Goal: Entertainment & Leisure: Consume media (video, audio)

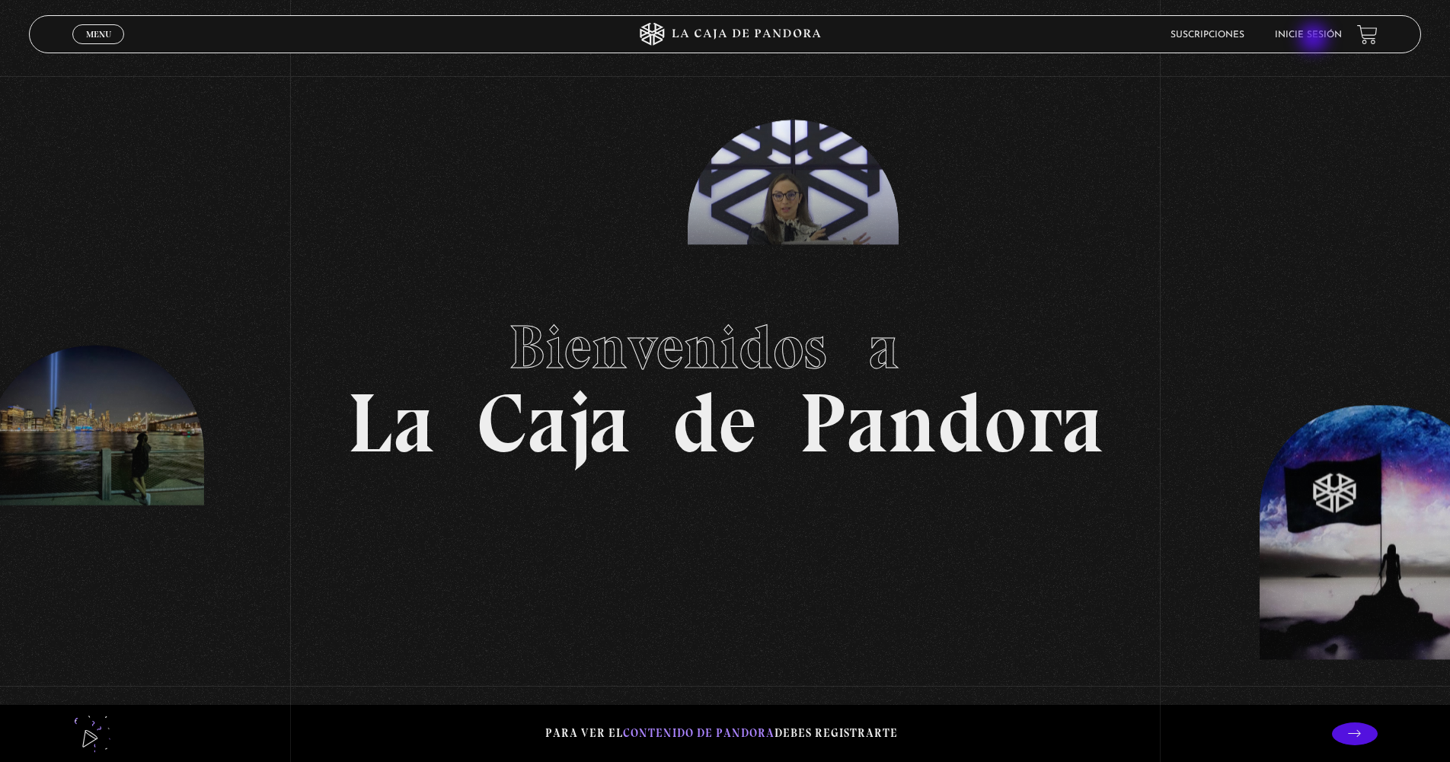
click at [1315, 40] on link "Inicie sesión" at bounding box center [1307, 34] width 67 height 9
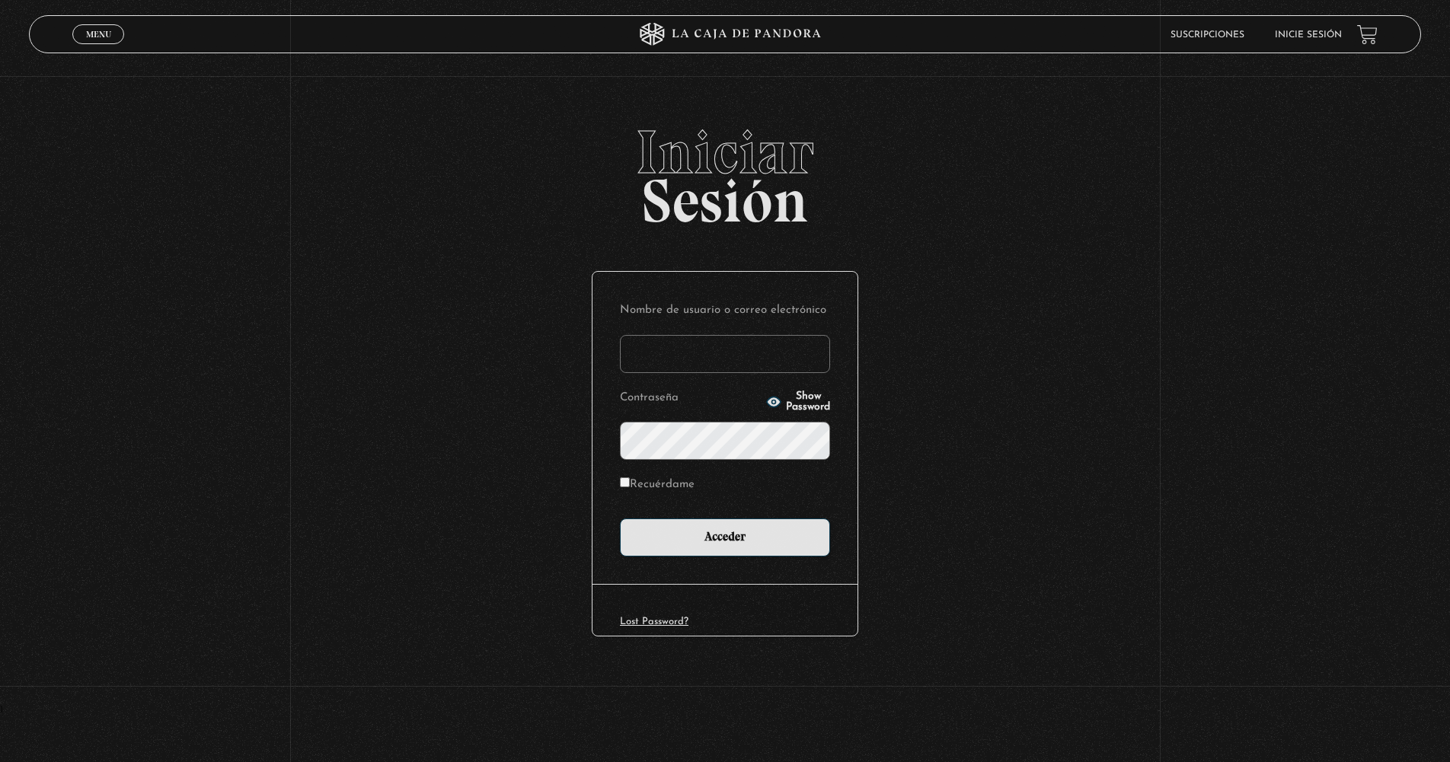
type input "amandav1261@gmail.com"
click at [725, 536] on input "Acceder" at bounding box center [725, 537] width 210 height 38
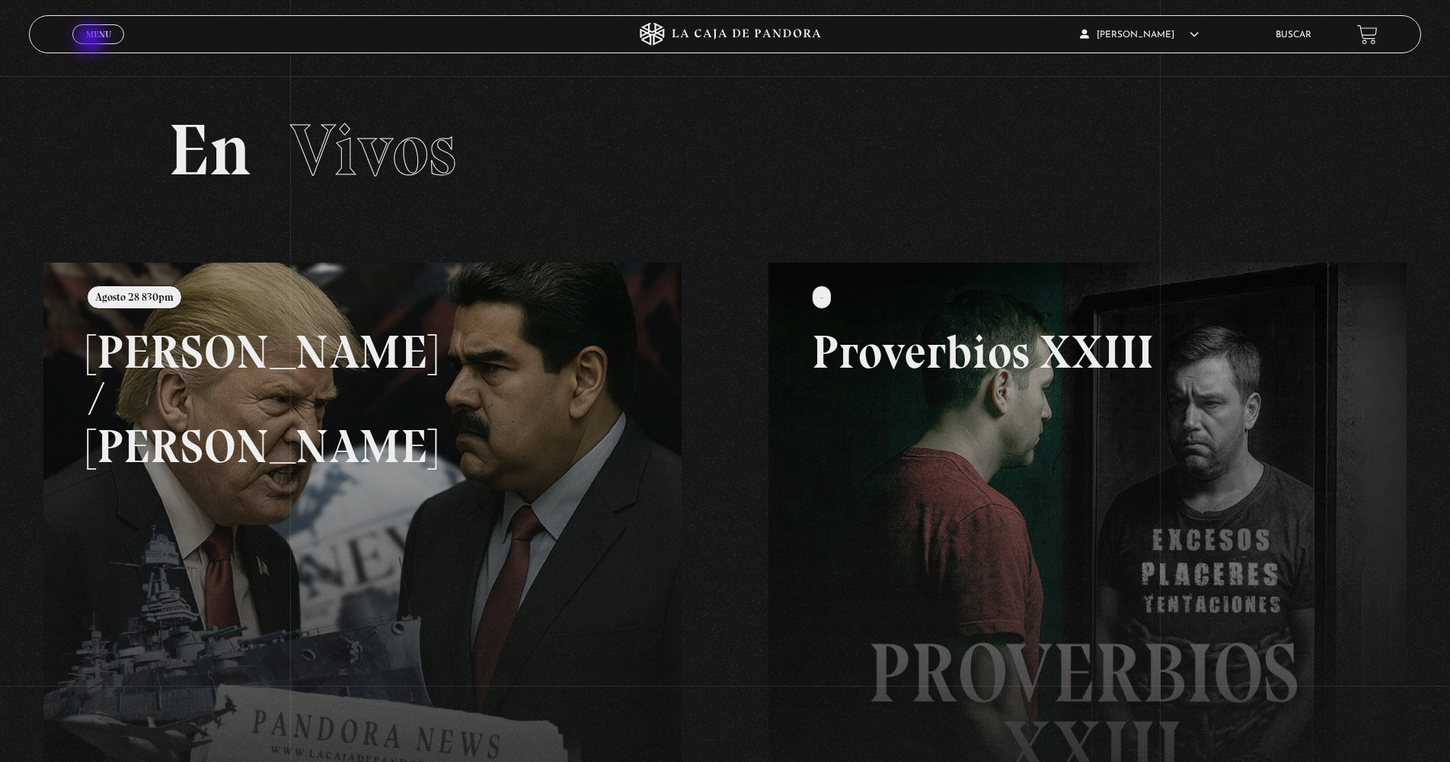
click at [92, 40] on link "Menu Cerrar" at bounding box center [98, 34] width 52 height 20
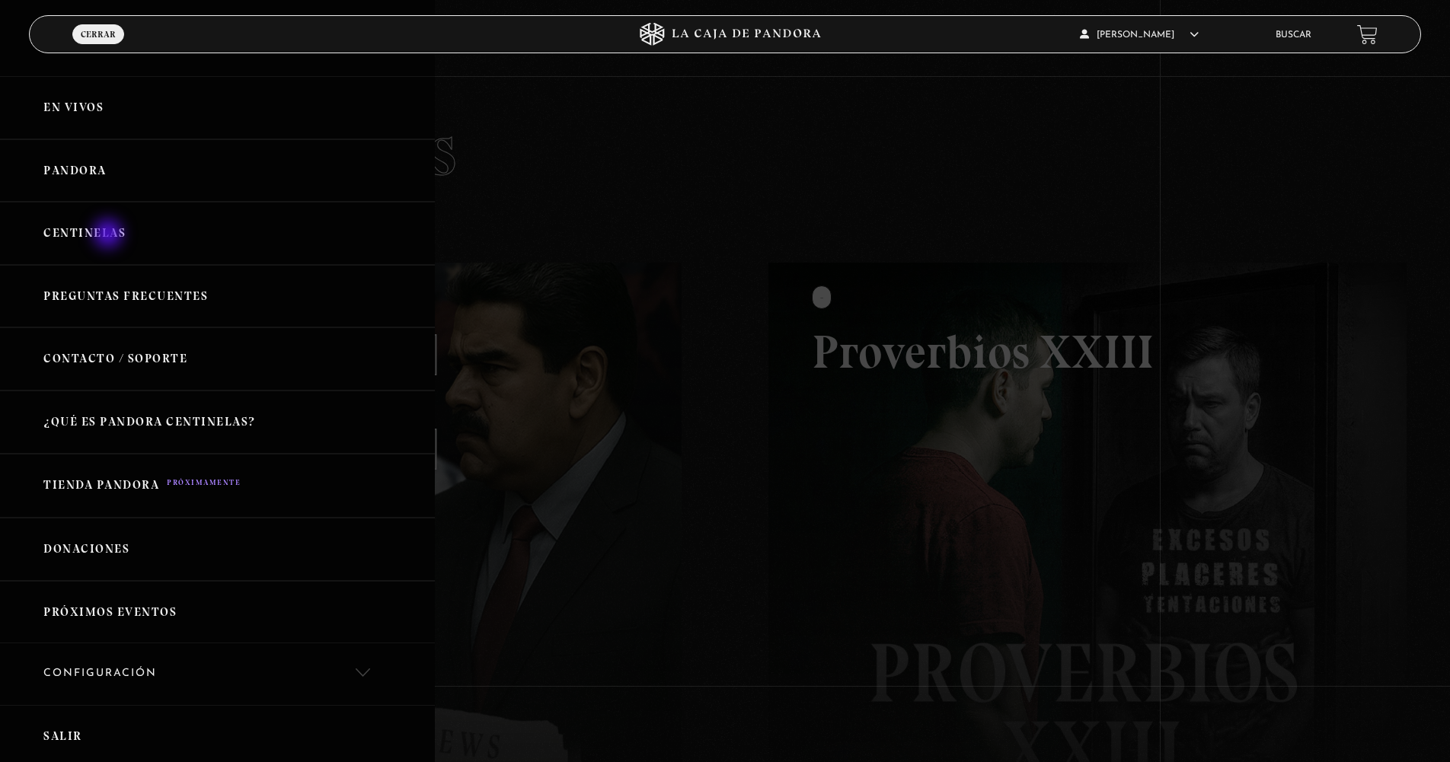
click at [110, 235] on link "Centinelas" at bounding box center [217, 233] width 435 height 63
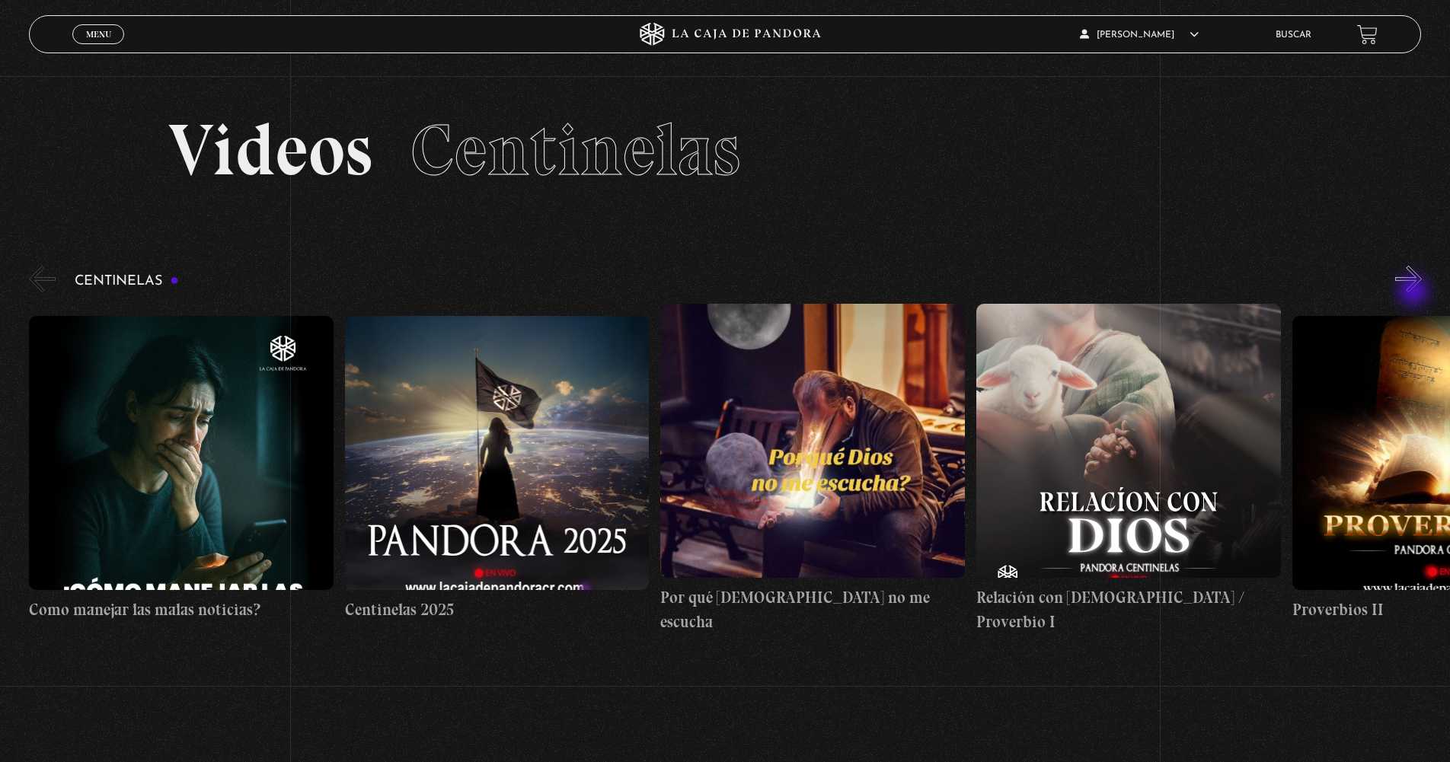
click at [1415, 292] on button "»" at bounding box center [1408, 279] width 27 height 27
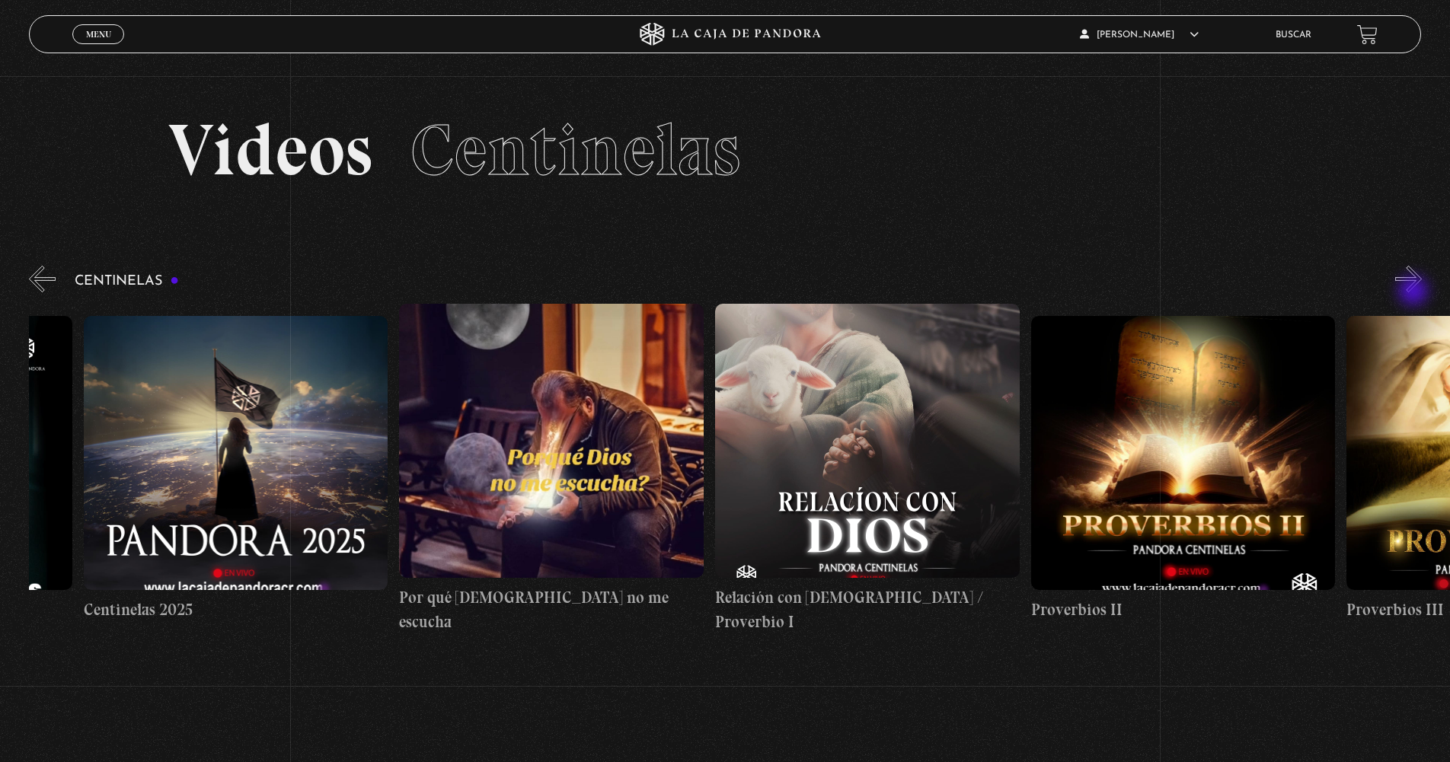
click at [1415, 292] on button "»" at bounding box center [1408, 279] width 27 height 27
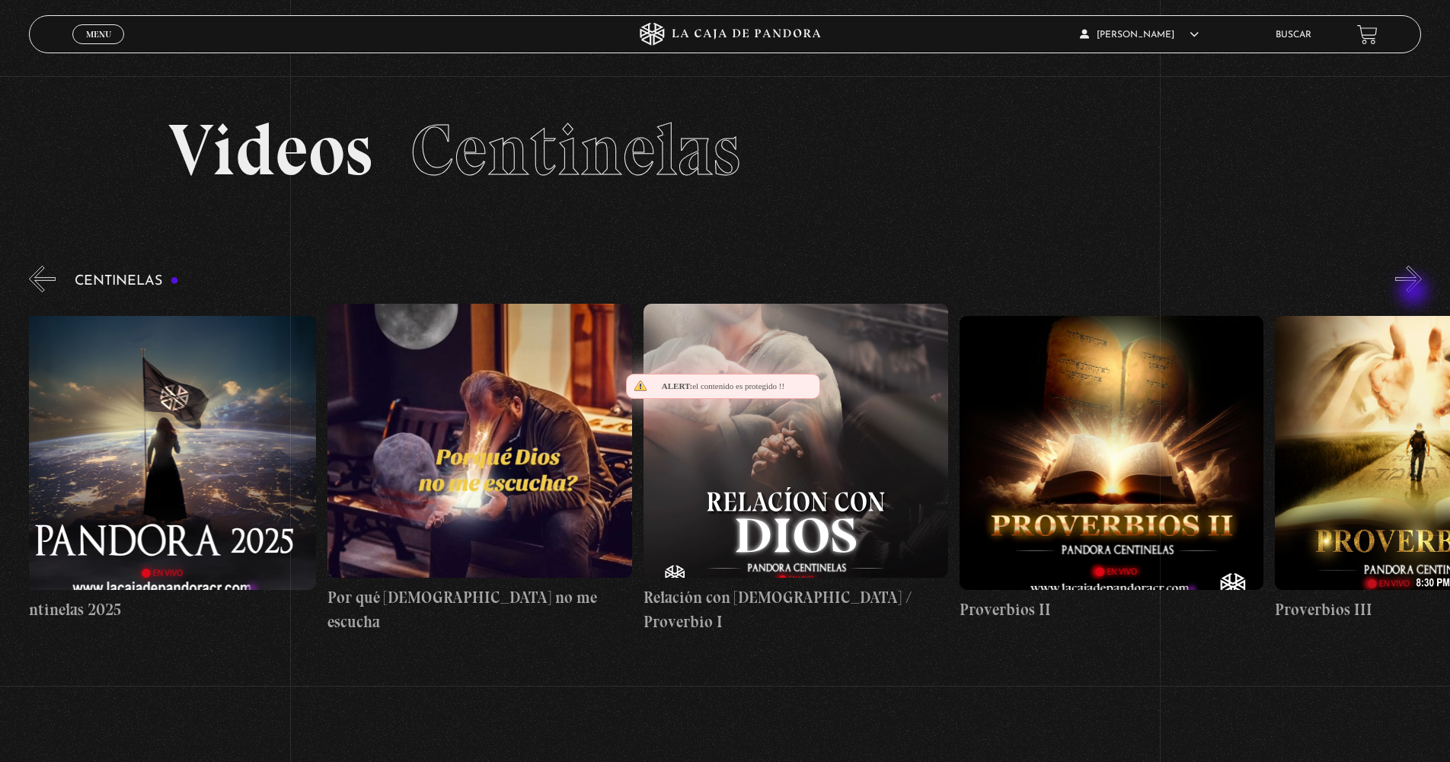
click at [1415, 292] on button "»" at bounding box center [1408, 279] width 27 height 27
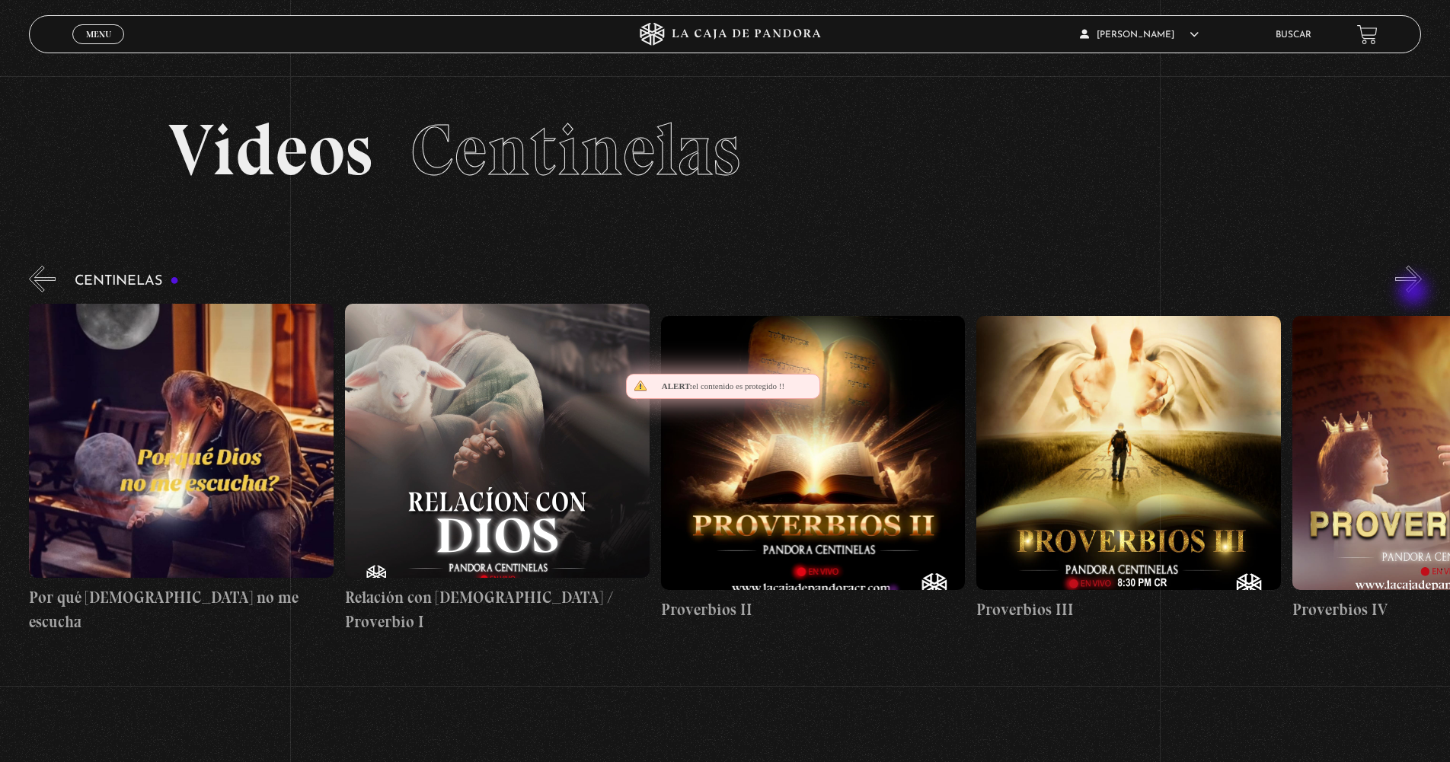
click at [1415, 292] on button "»" at bounding box center [1408, 279] width 27 height 27
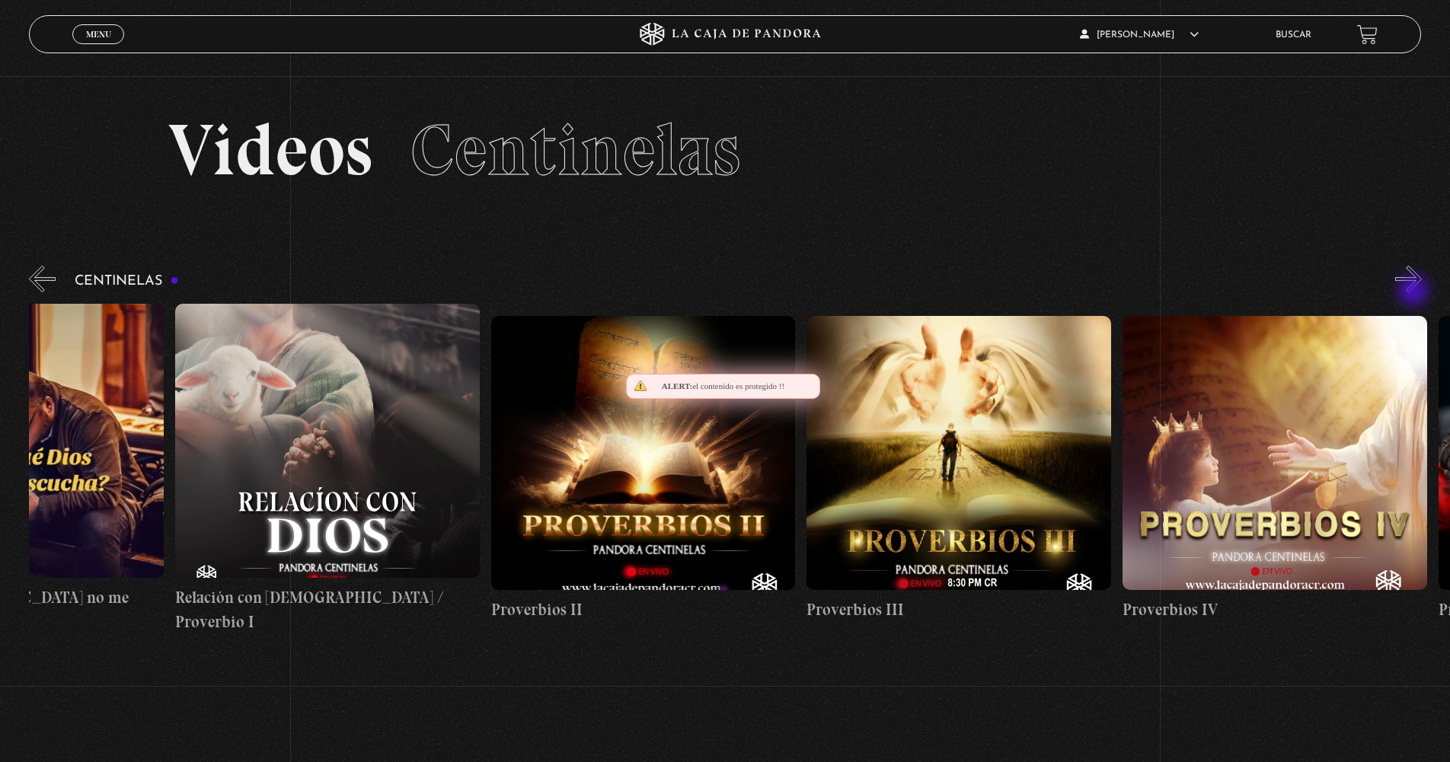
click at [1415, 292] on button "»" at bounding box center [1408, 279] width 27 height 27
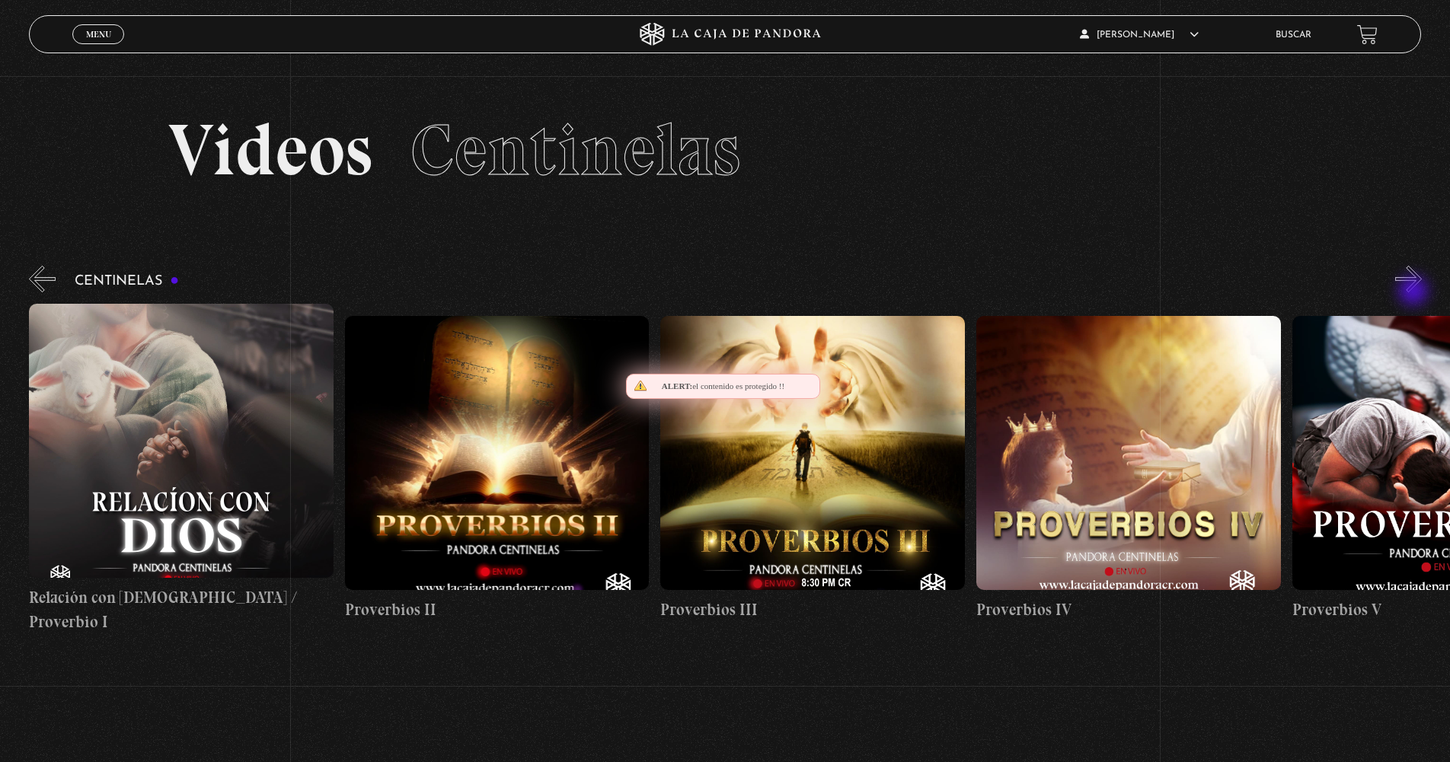
click at [1415, 292] on button "»" at bounding box center [1408, 279] width 27 height 27
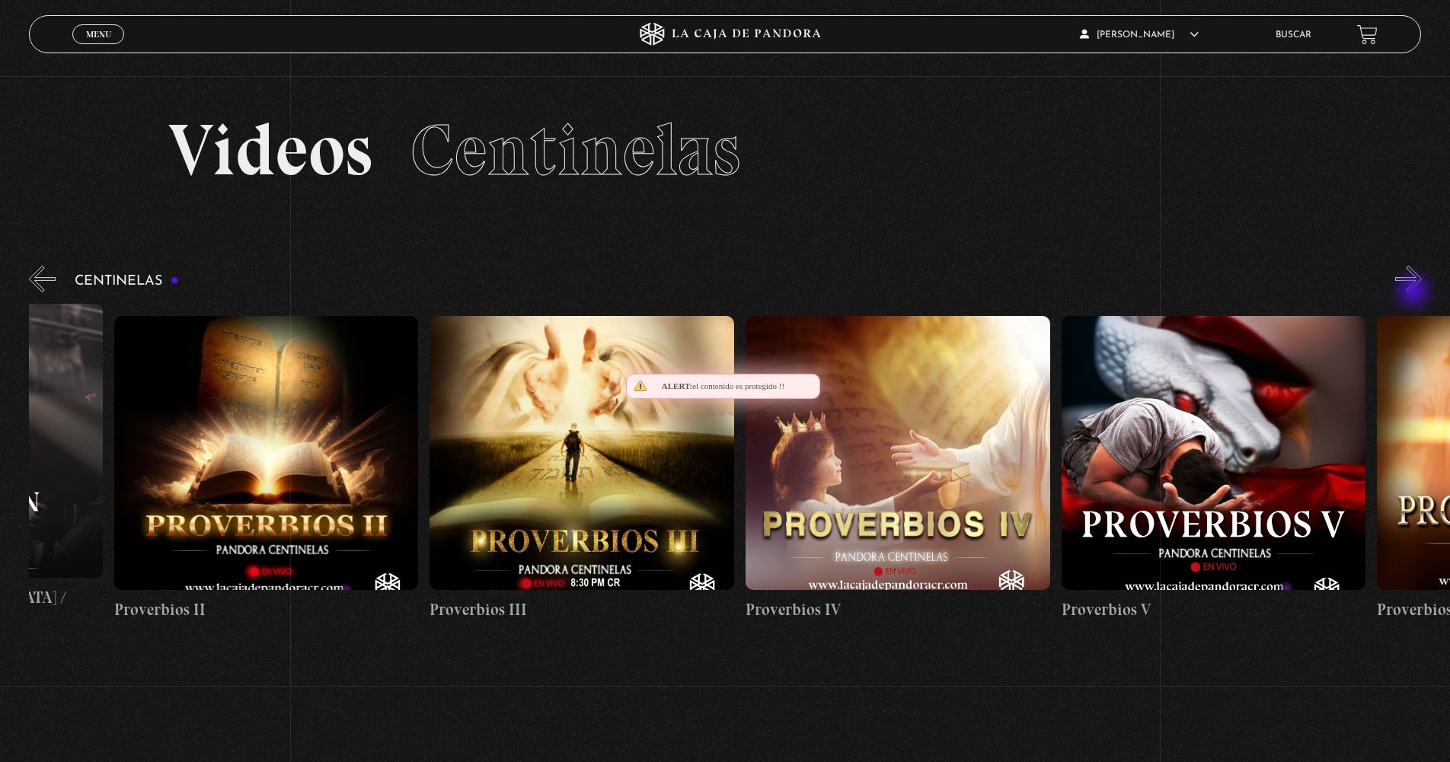
click at [1415, 292] on button "»" at bounding box center [1408, 279] width 27 height 27
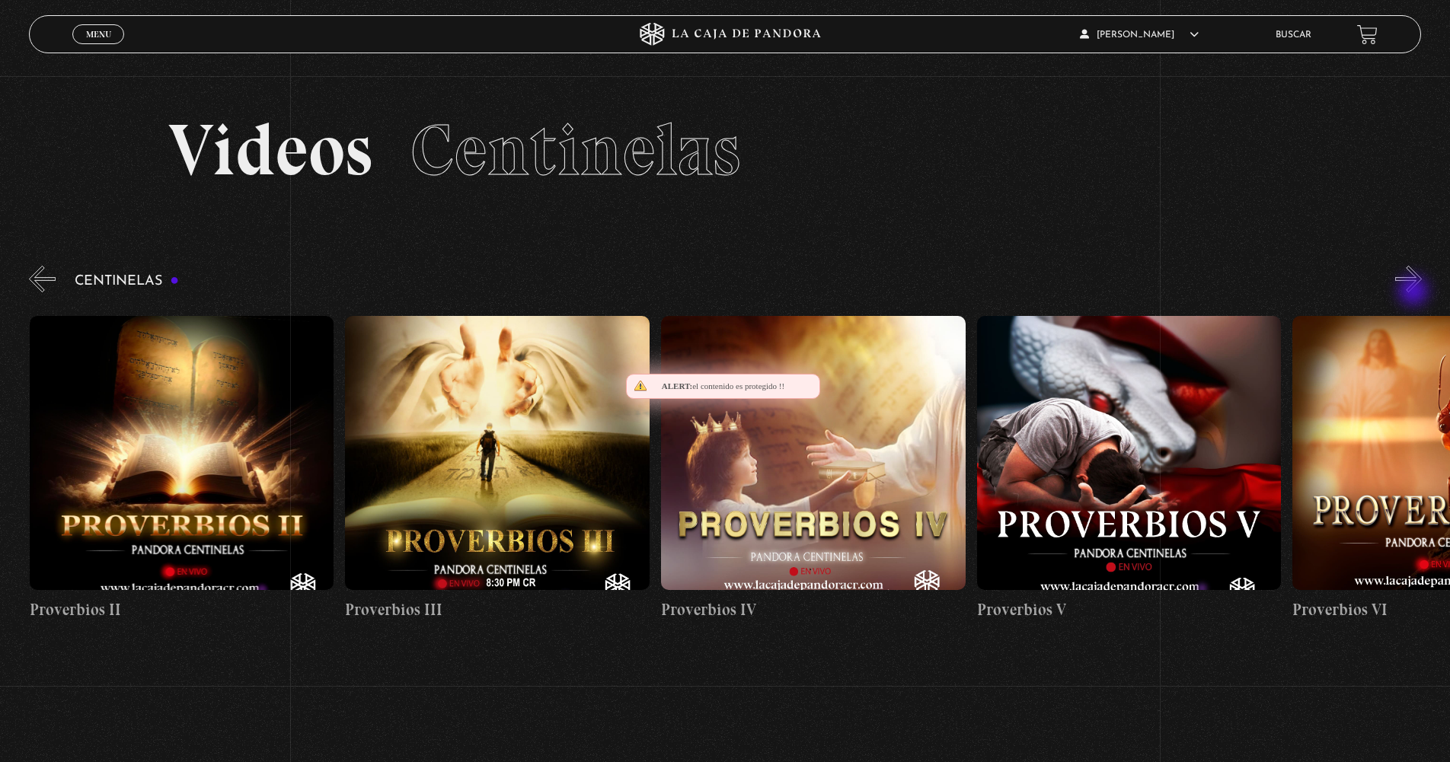
click at [1415, 292] on button "»" at bounding box center [1408, 279] width 27 height 27
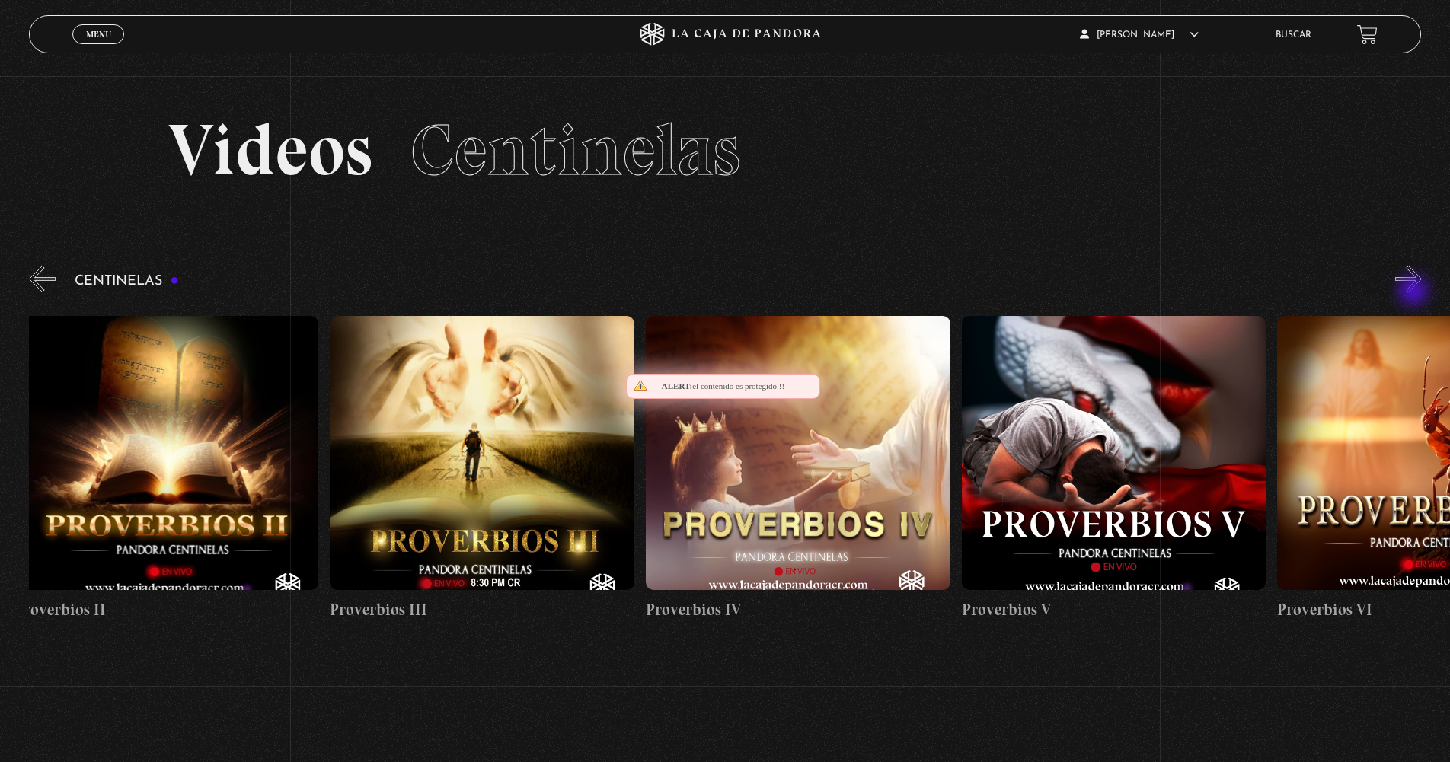
click at [1415, 292] on button "»" at bounding box center [1408, 279] width 27 height 27
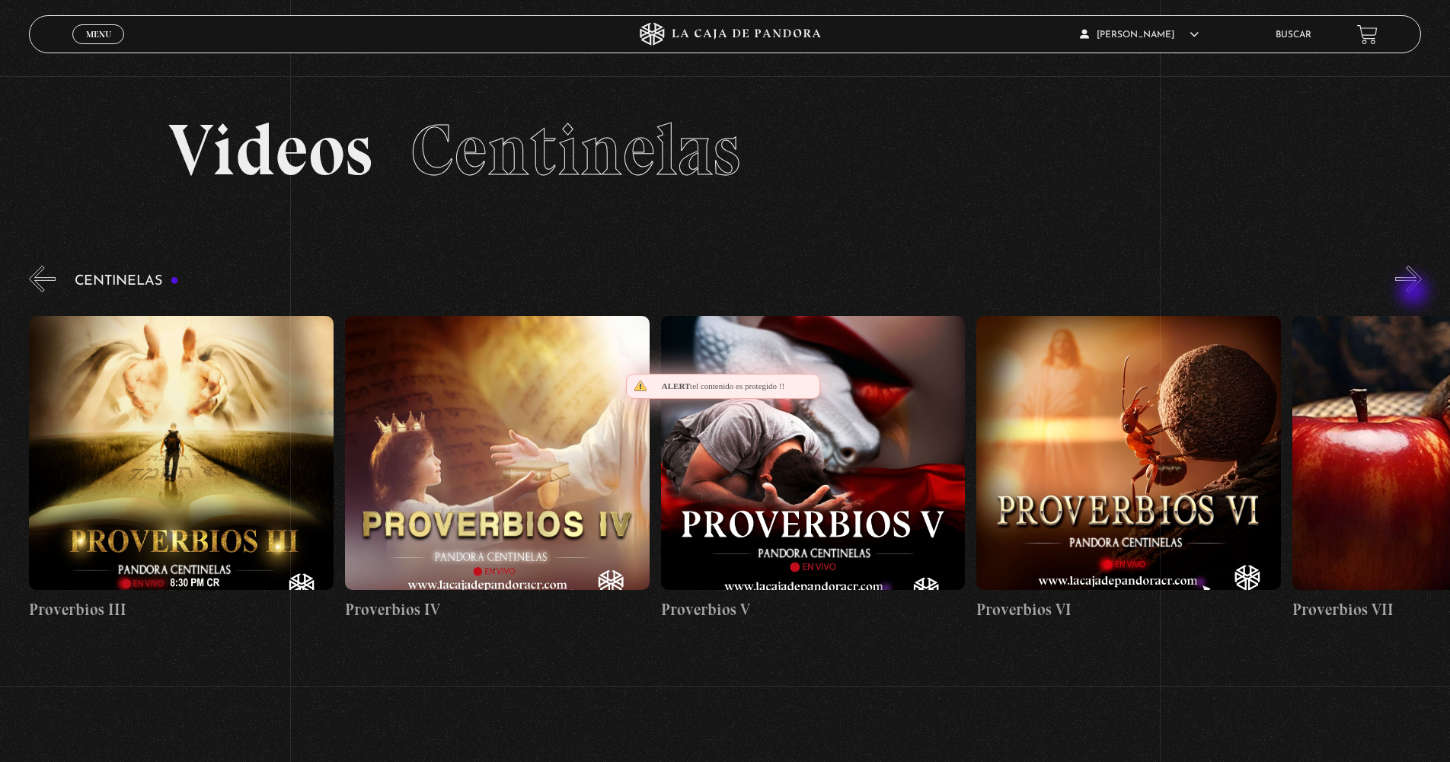
click at [1415, 292] on button "»" at bounding box center [1408, 279] width 27 height 27
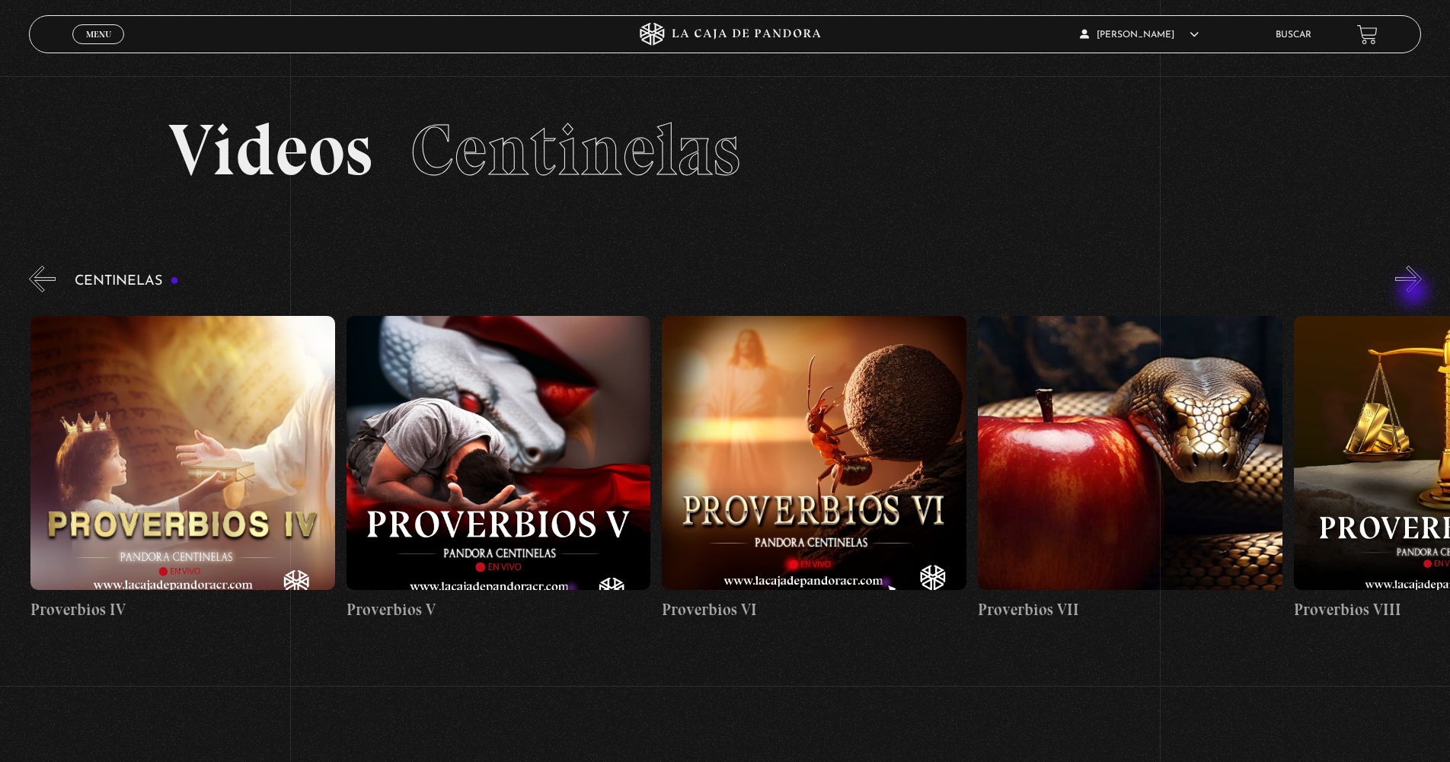
click at [1415, 292] on button "»" at bounding box center [1408, 279] width 27 height 27
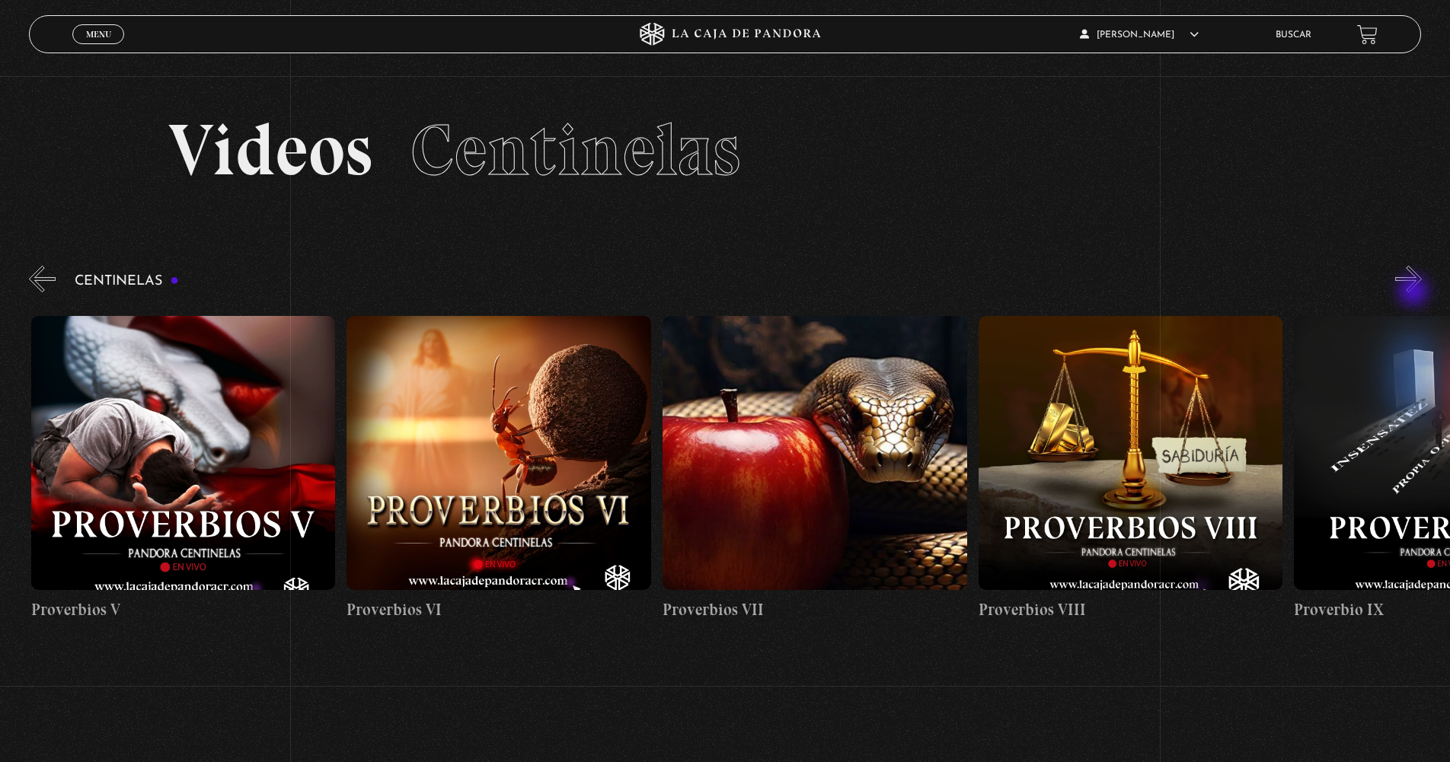
click at [1415, 292] on button "»" at bounding box center [1408, 279] width 27 height 27
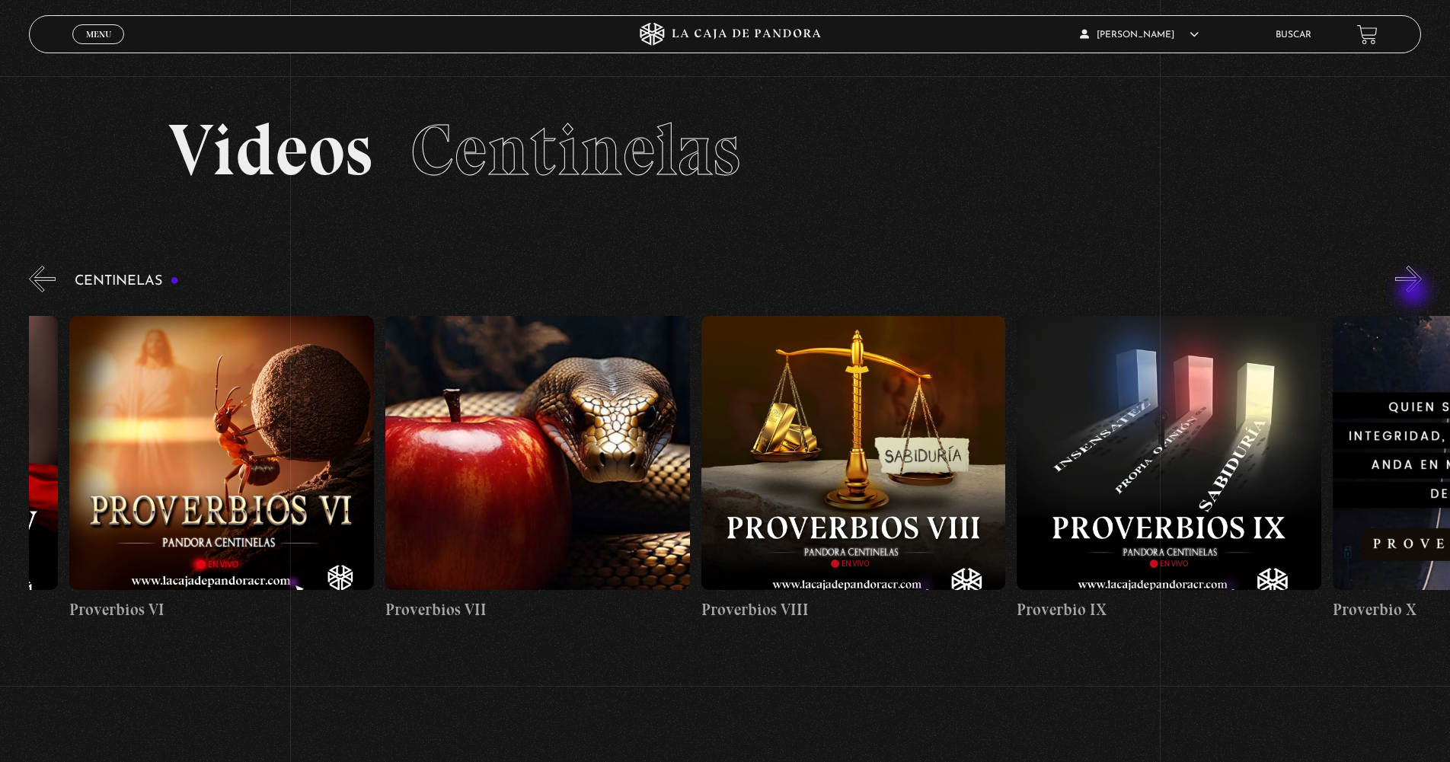
click at [1415, 292] on button "»" at bounding box center [1408, 279] width 27 height 27
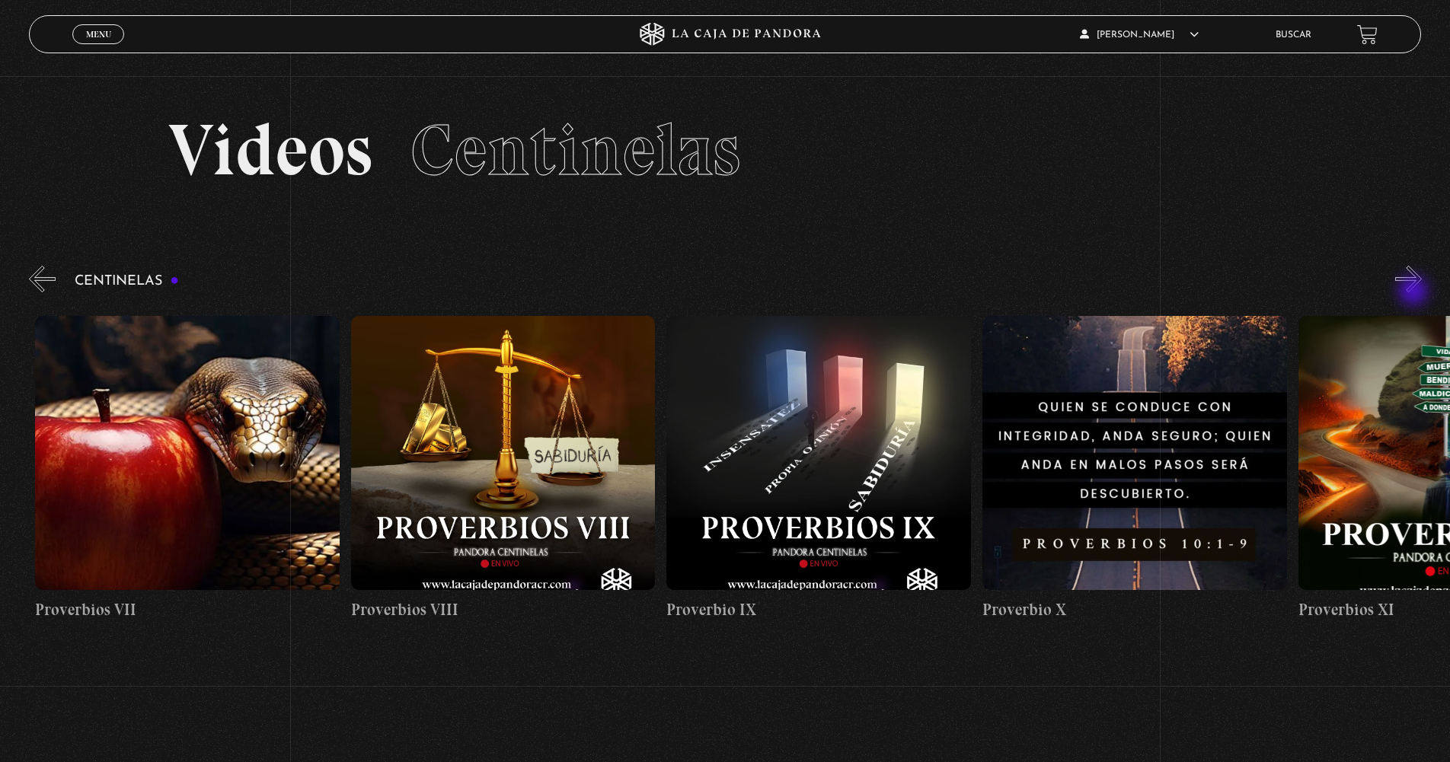
click at [1415, 292] on button "»" at bounding box center [1408, 279] width 27 height 27
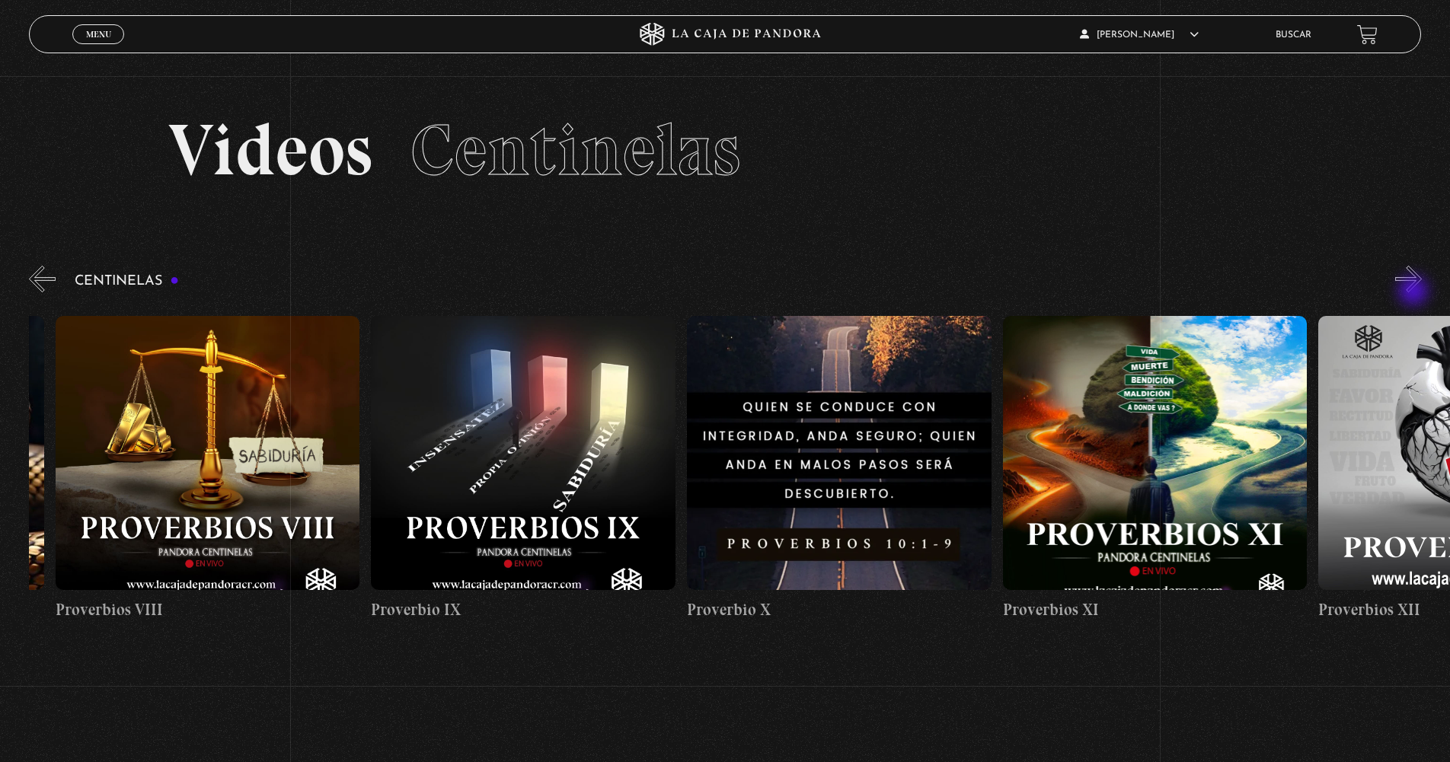
click at [1415, 292] on button "»" at bounding box center [1408, 279] width 27 height 27
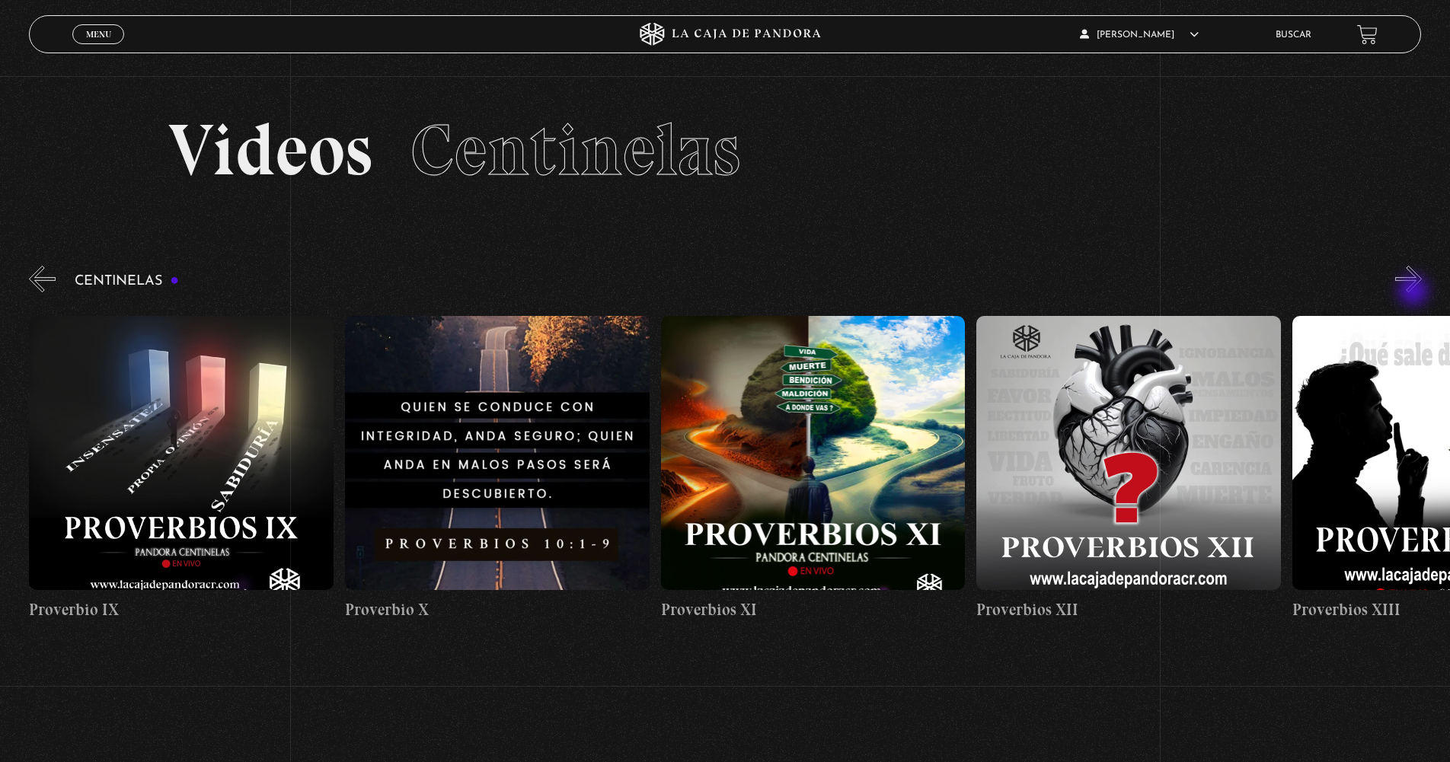
click at [1415, 292] on button "»" at bounding box center [1408, 279] width 27 height 27
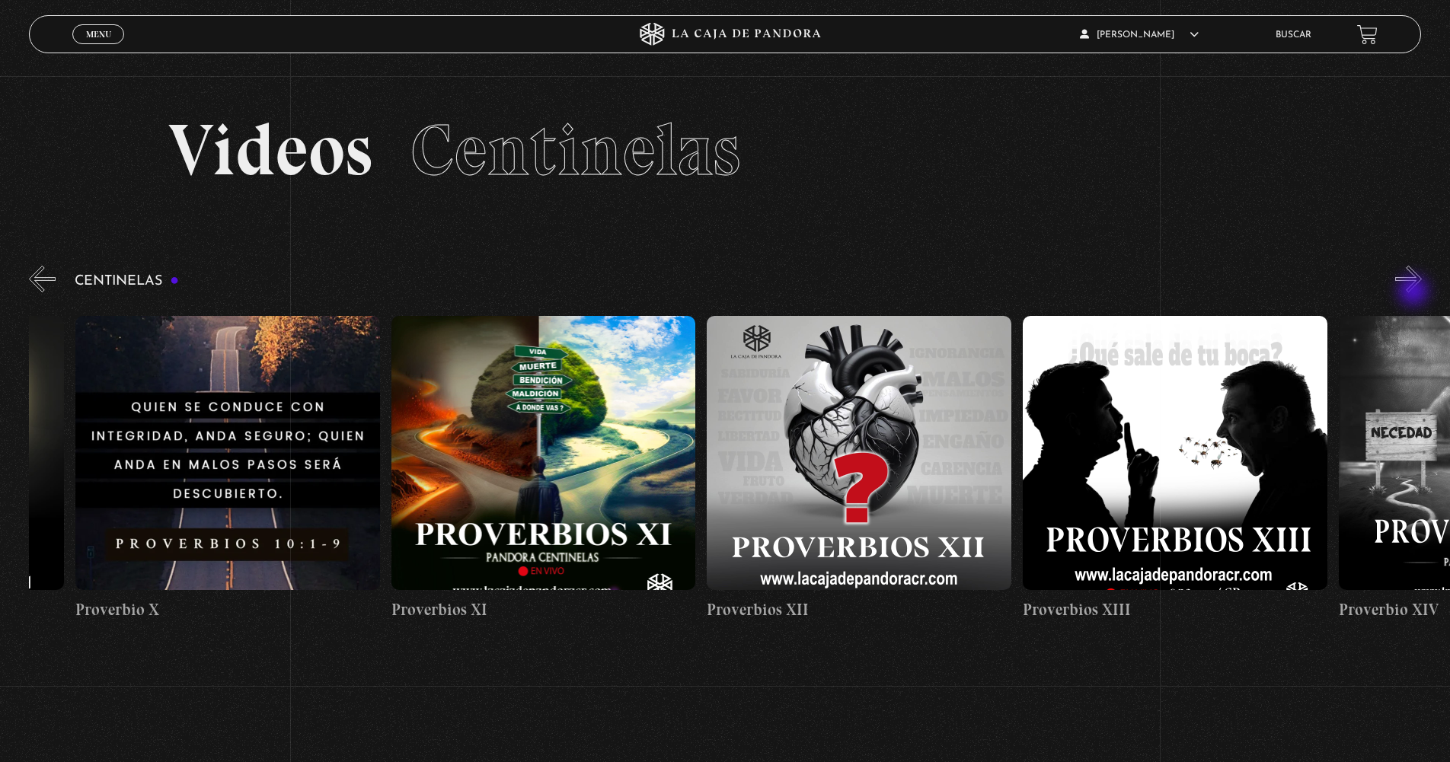
click at [1415, 292] on button "»" at bounding box center [1408, 279] width 27 height 27
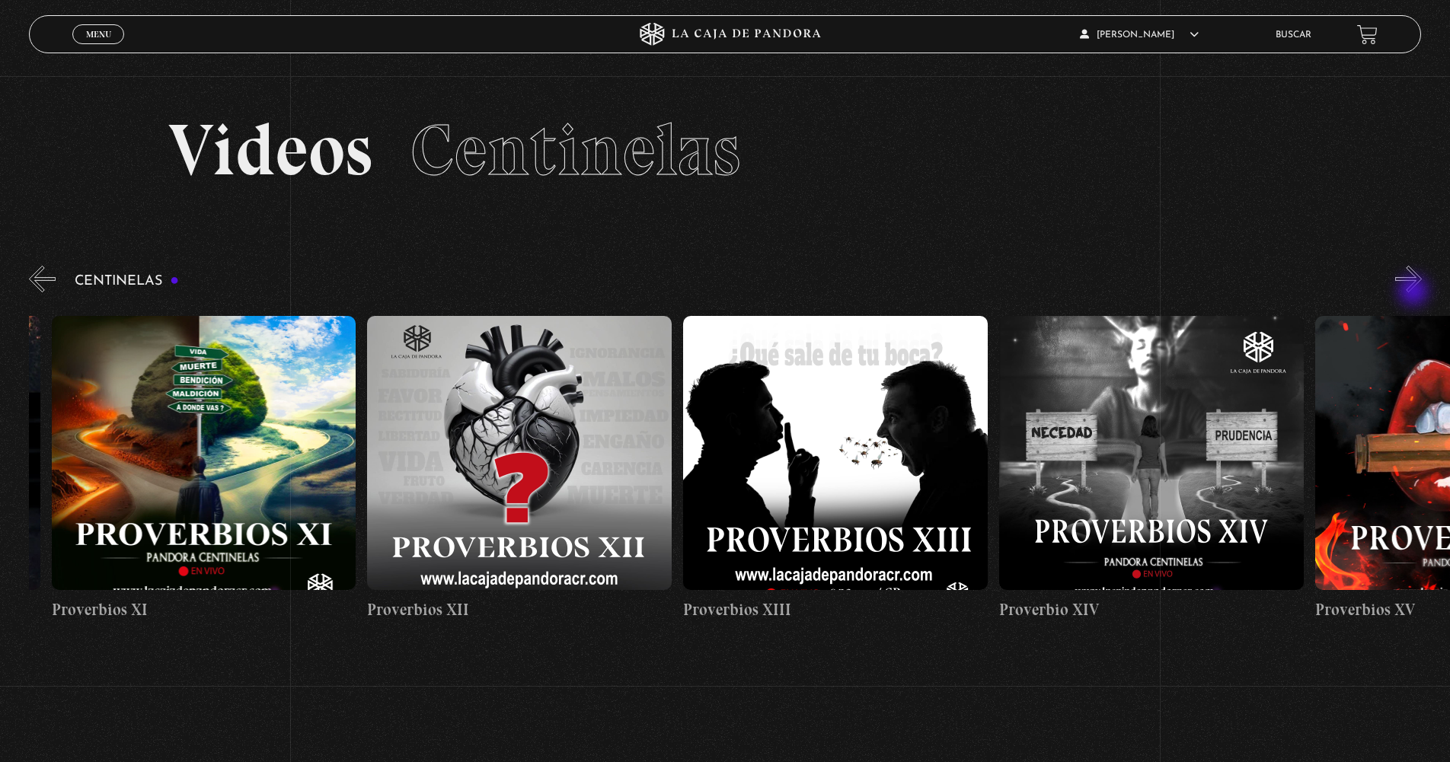
click at [1415, 292] on button "»" at bounding box center [1408, 279] width 27 height 27
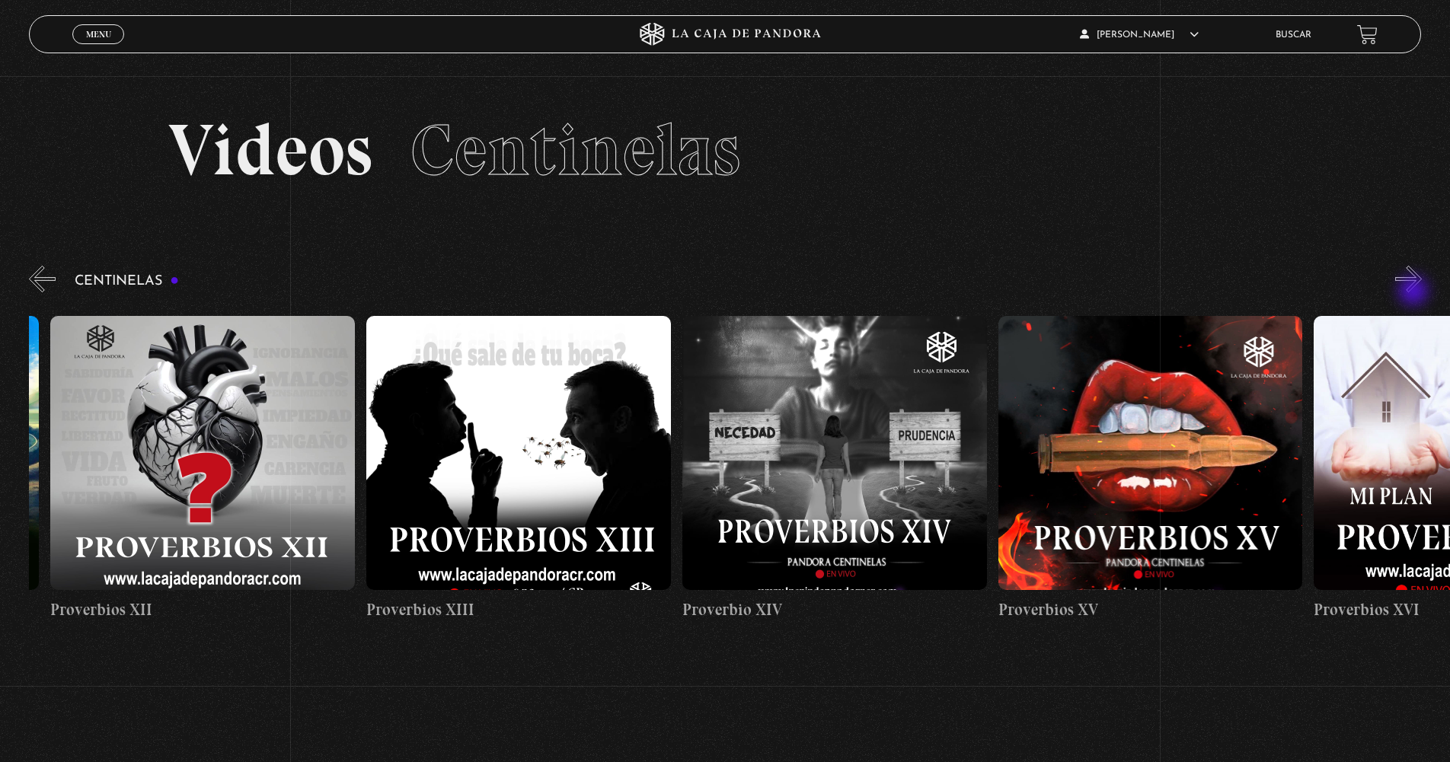
click at [1415, 292] on button "»" at bounding box center [1408, 279] width 27 height 27
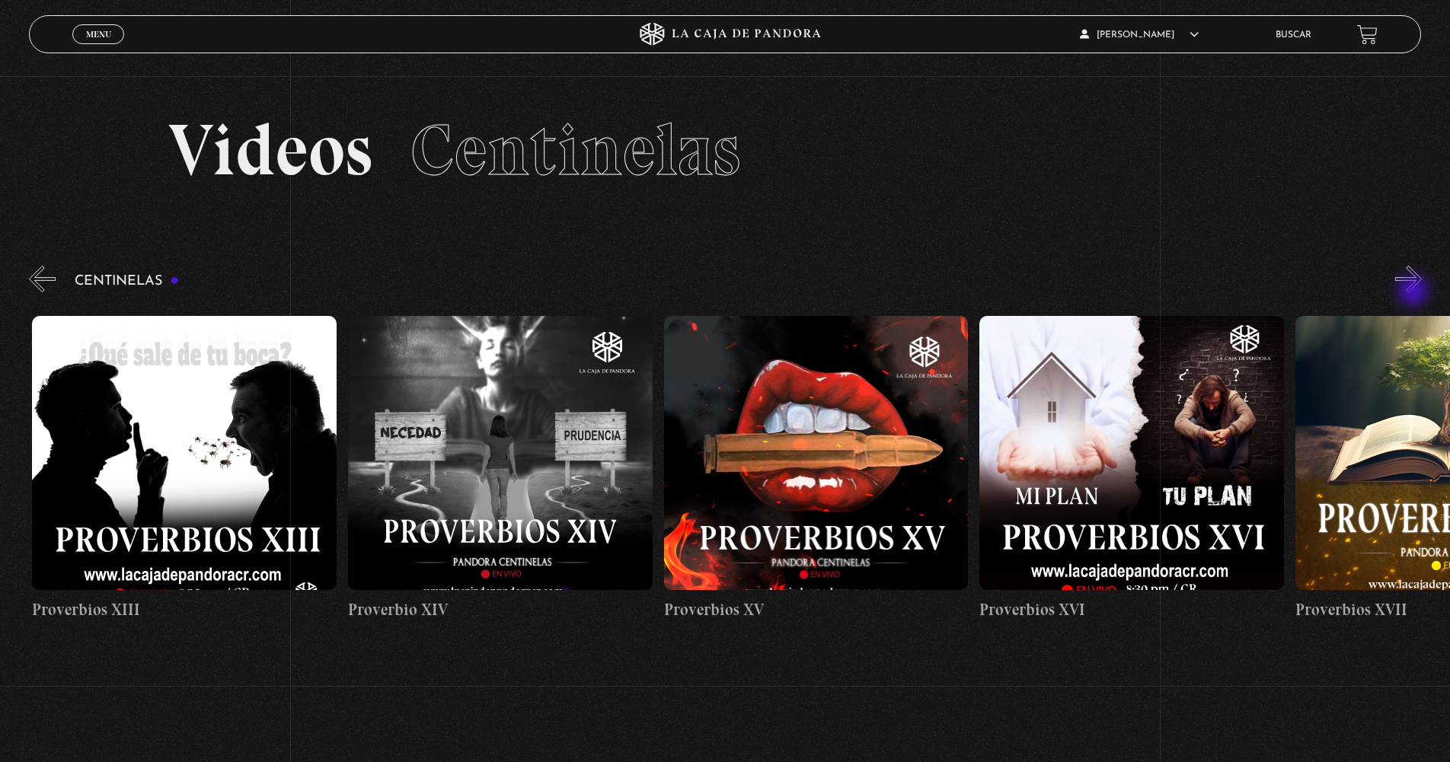
click at [1415, 292] on button "»" at bounding box center [1408, 279] width 27 height 27
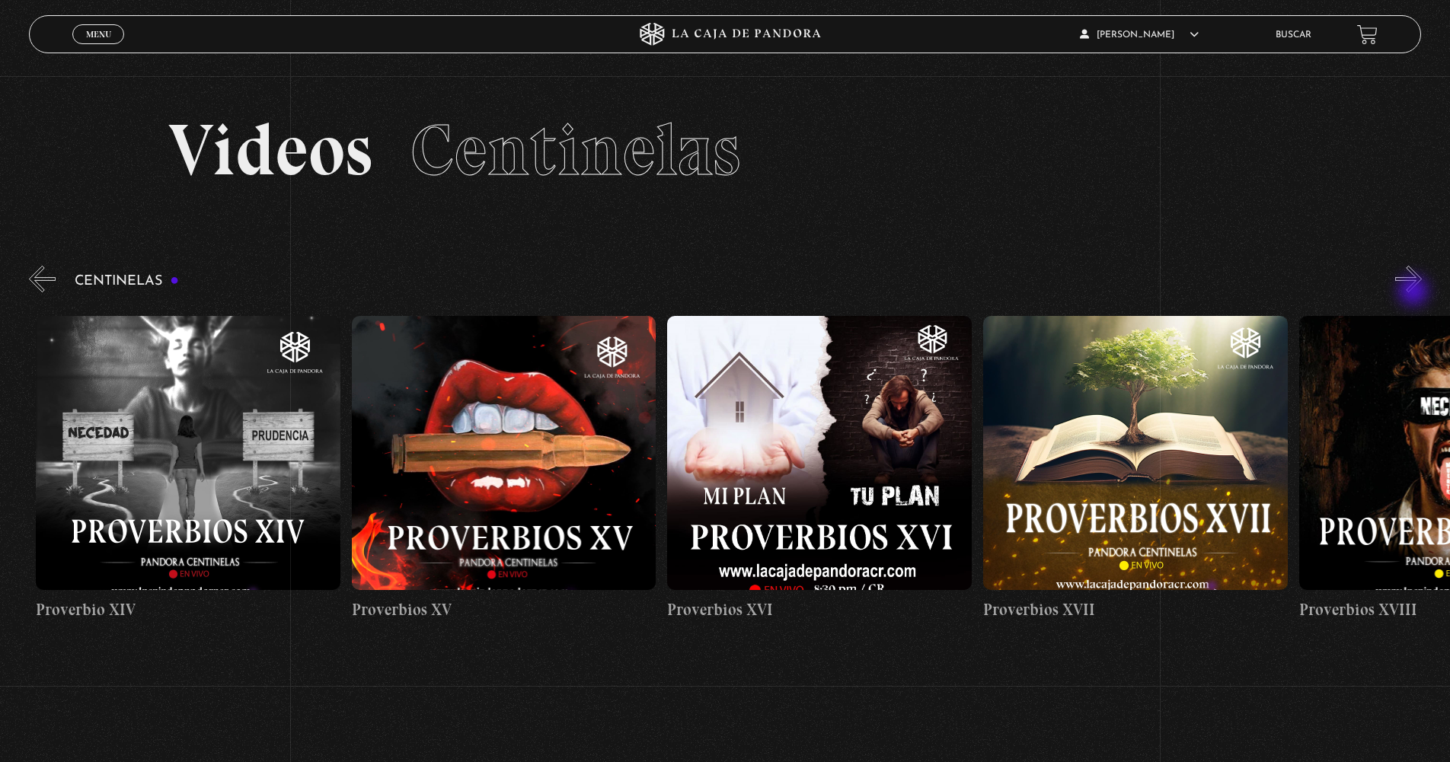
click at [1415, 292] on button "»" at bounding box center [1408, 279] width 27 height 27
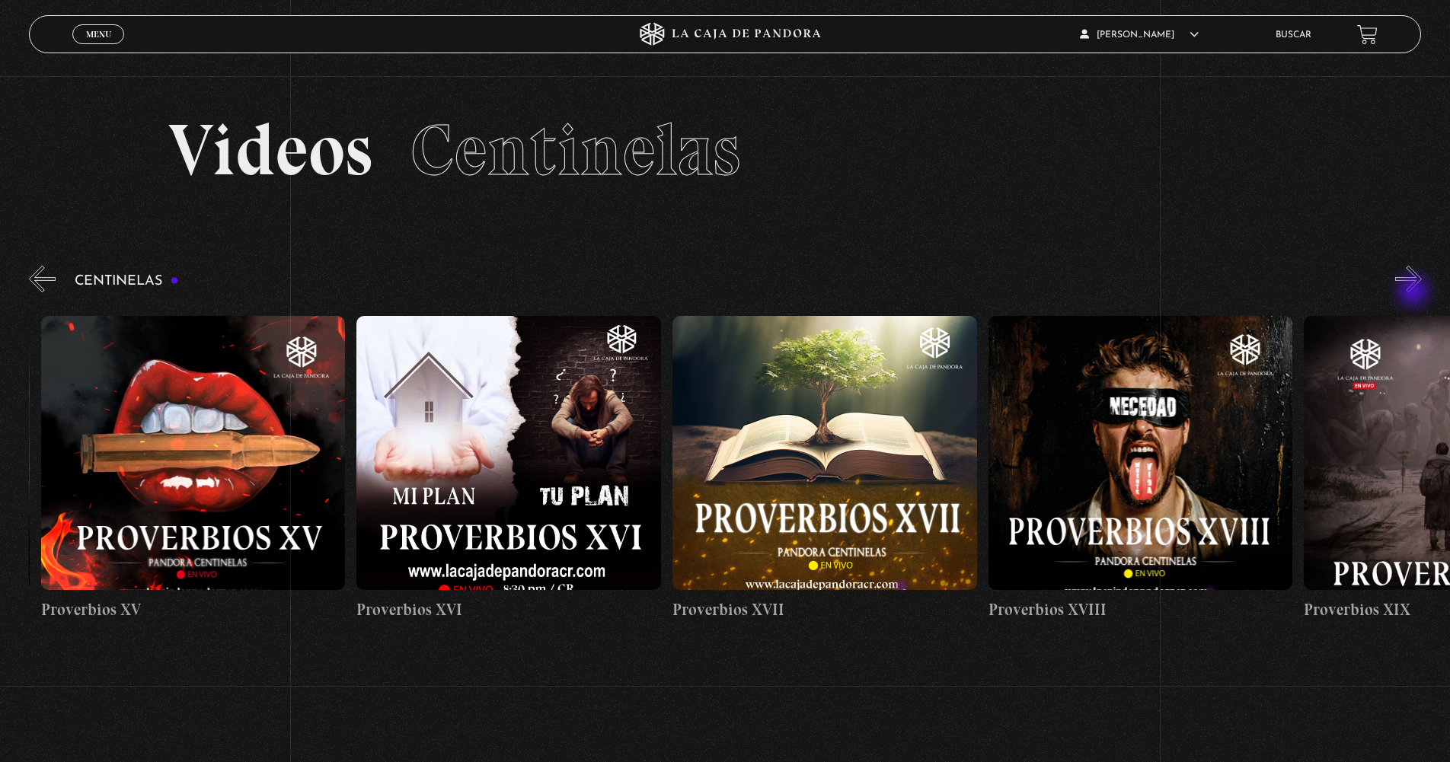
click at [1415, 292] on button "»" at bounding box center [1408, 279] width 27 height 27
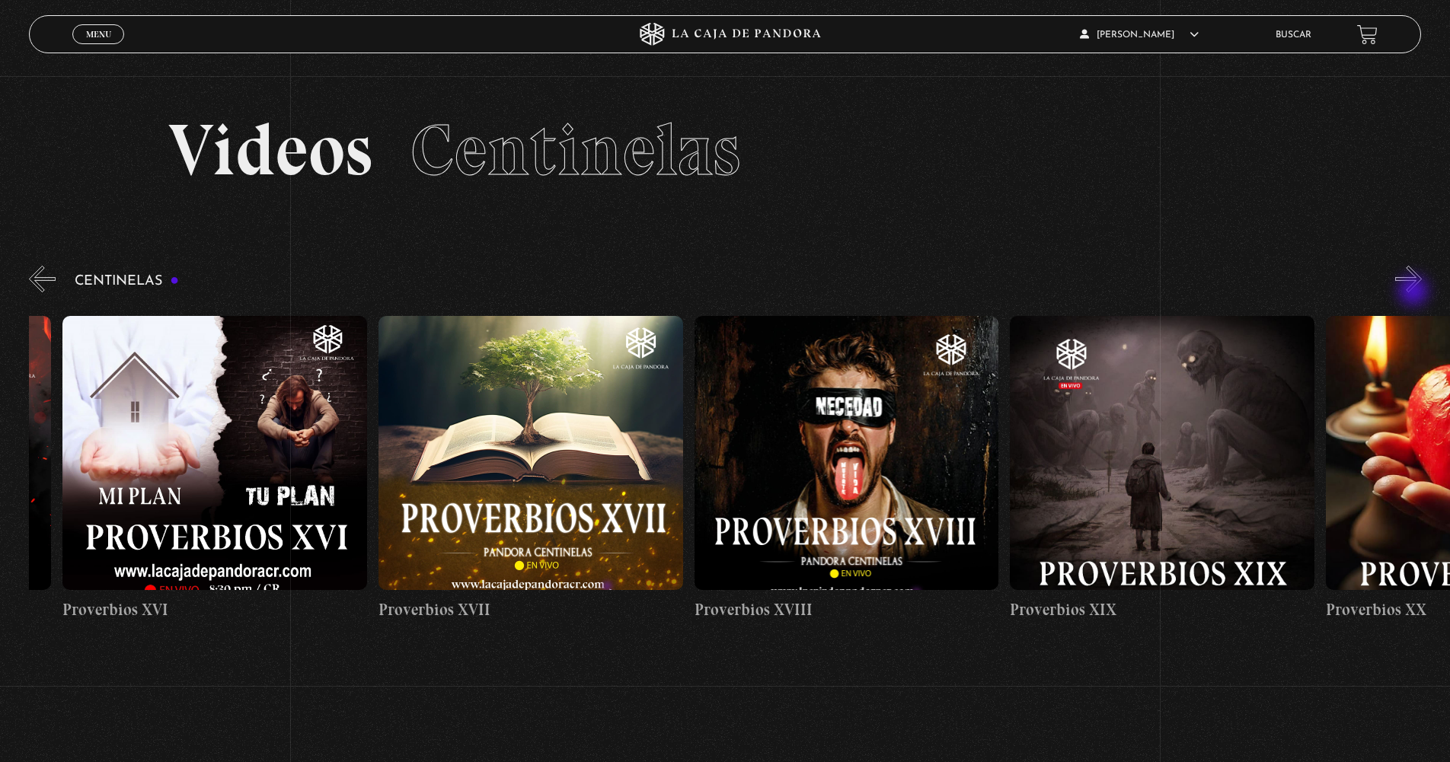
click at [1415, 292] on button "»" at bounding box center [1408, 279] width 27 height 27
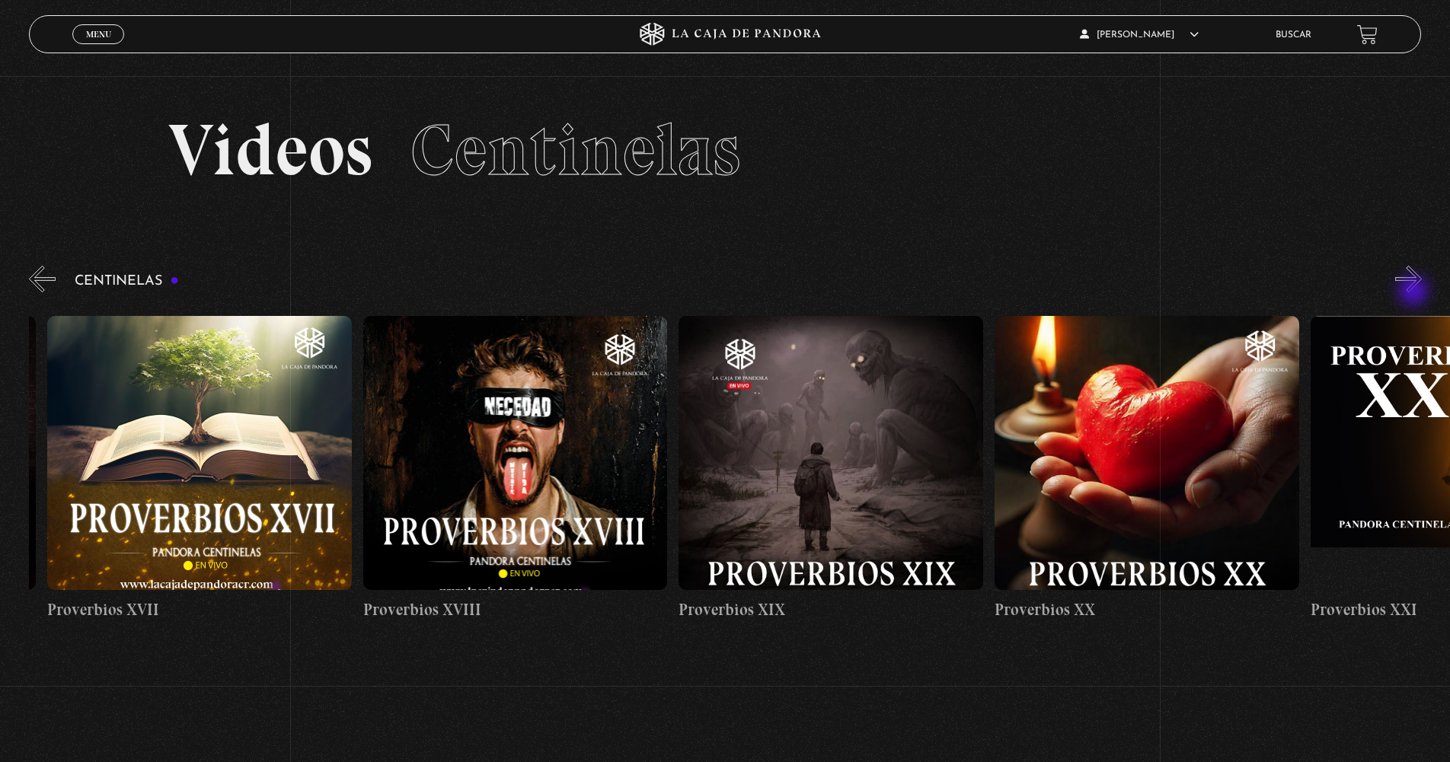
click at [1415, 292] on button "»" at bounding box center [1408, 279] width 27 height 27
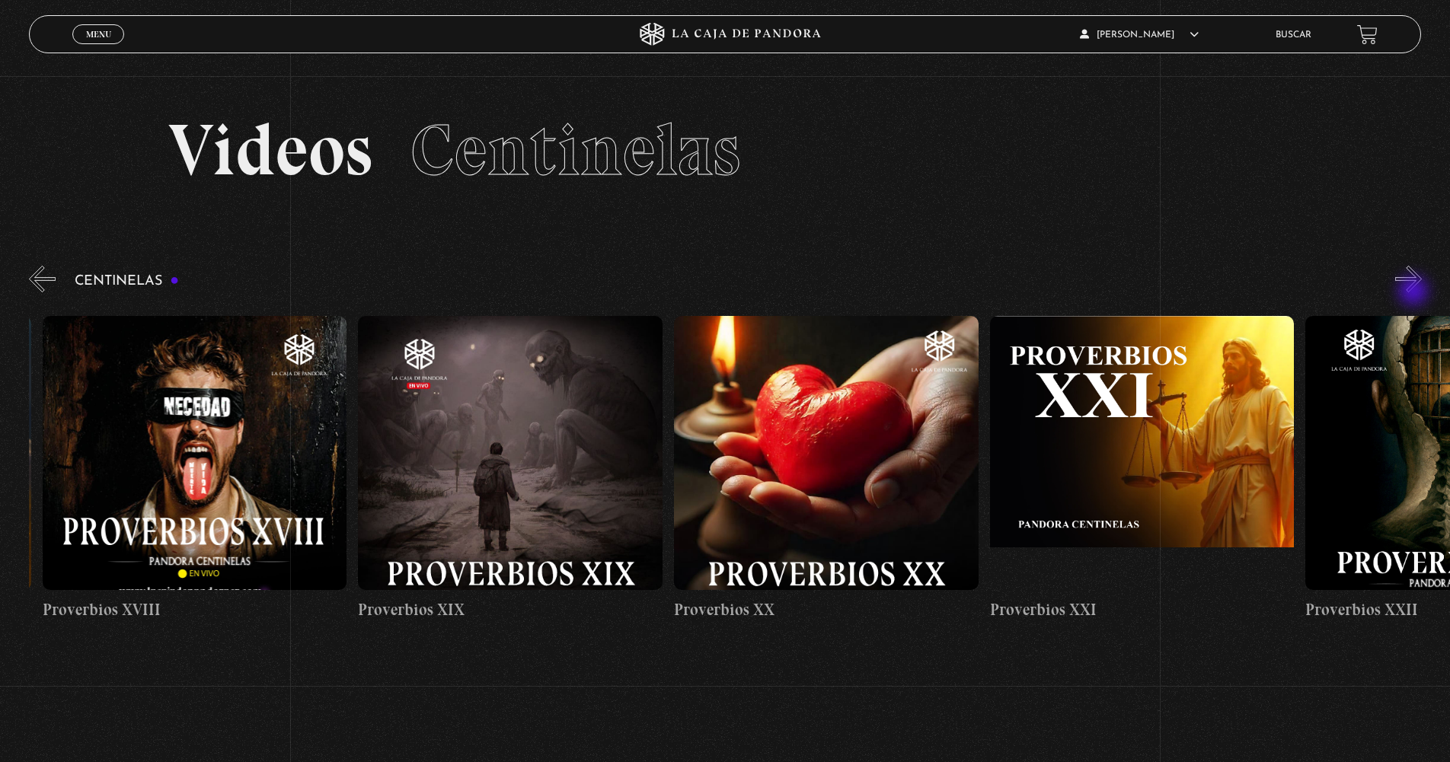
click at [1415, 292] on button "»" at bounding box center [1408, 279] width 27 height 27
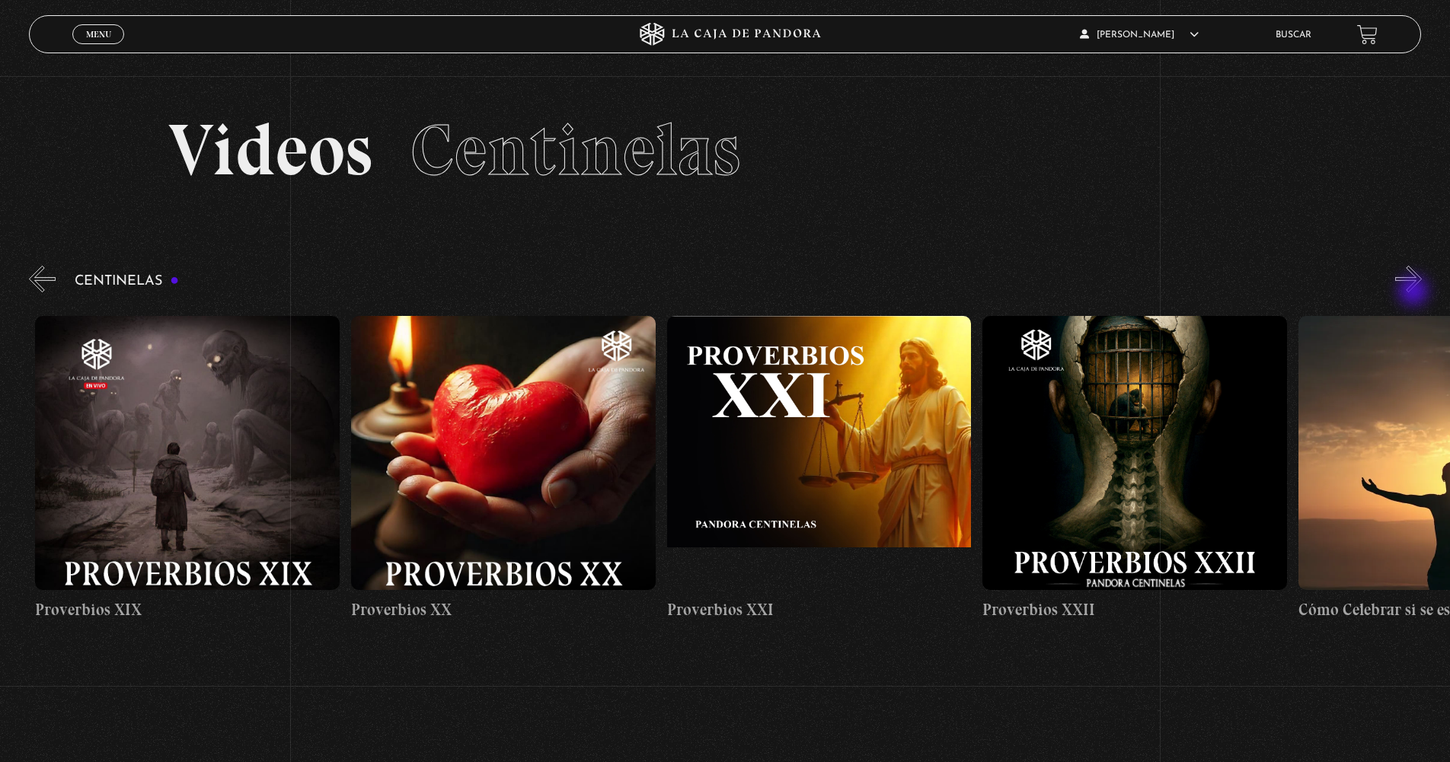
click at [1415, 292] on button "»" at bounding box center [1408, 279] width 27 height 27
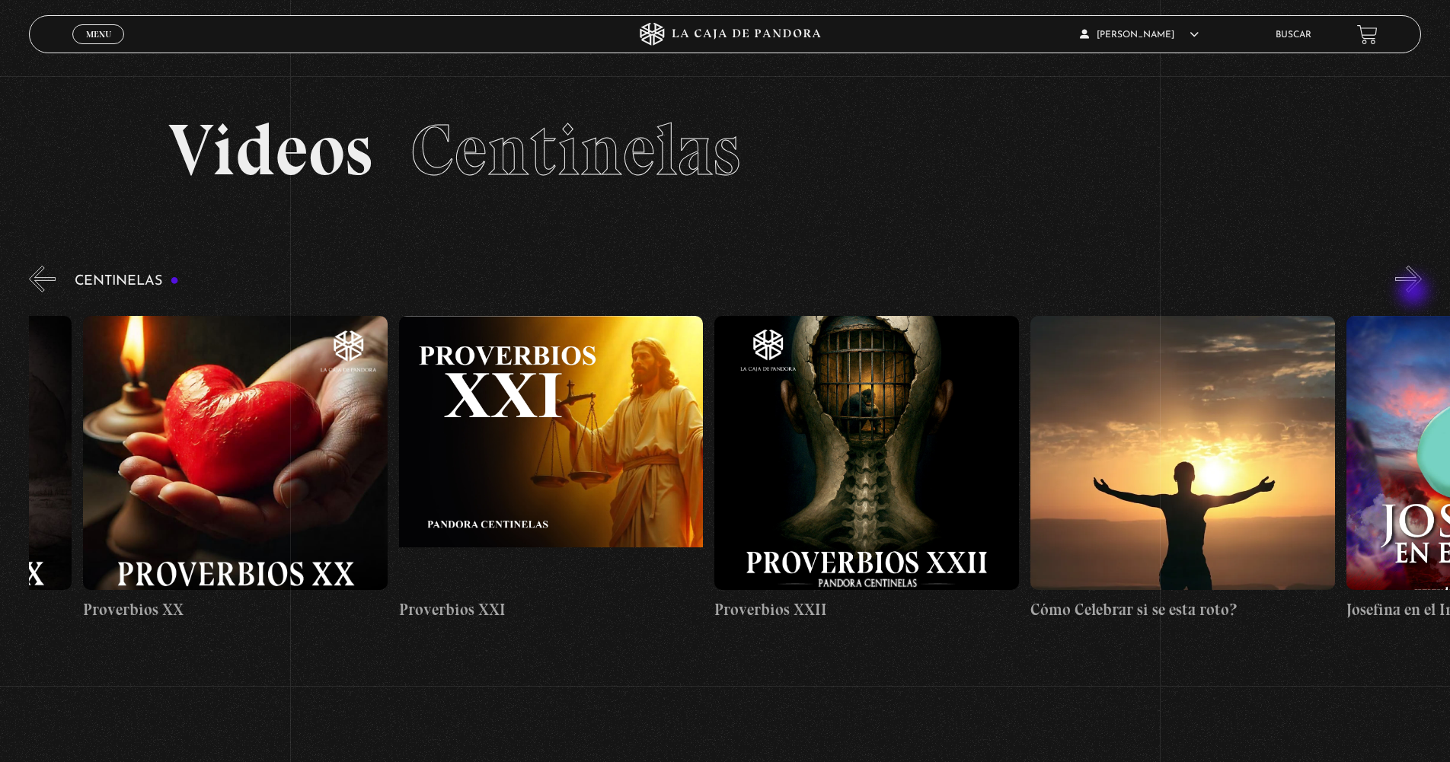
click at [1415, 292] on button "»" at bounding box center [1408, 279] width 27 height 27
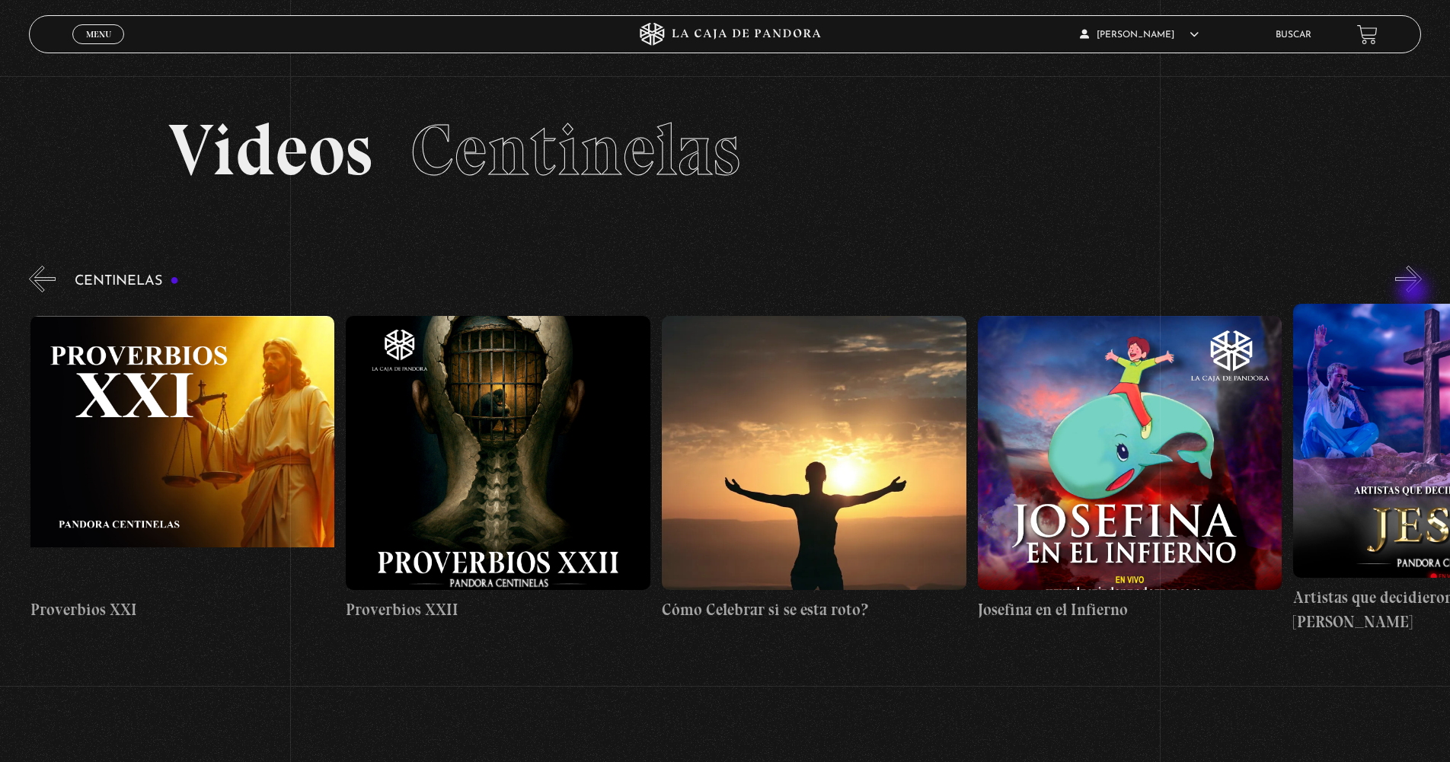
click at [1415, 292] on button "»" at bounding box center [1408, 279] width 27 height 27
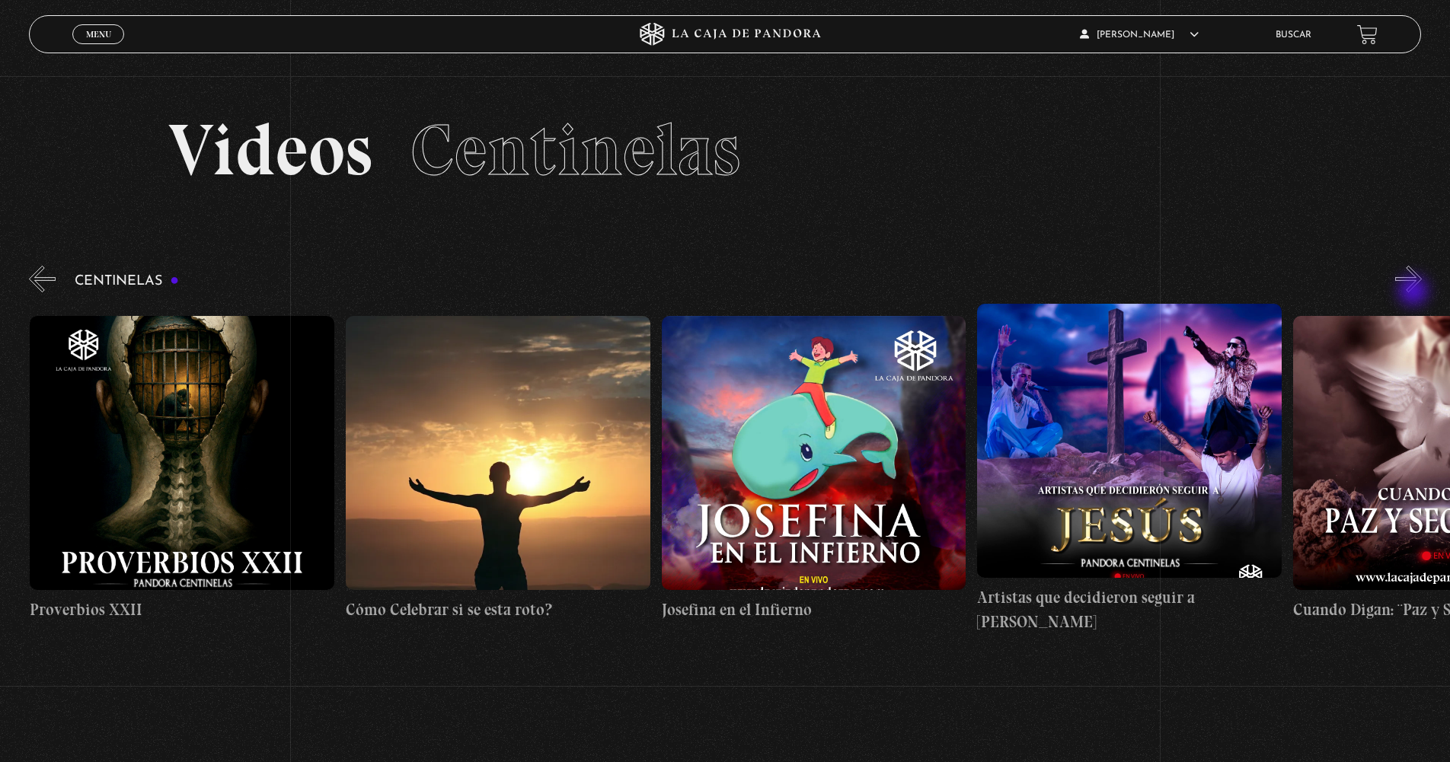
click at [1415, 292] on button "»" at bounding box center [1408, 279] width 27 height 27
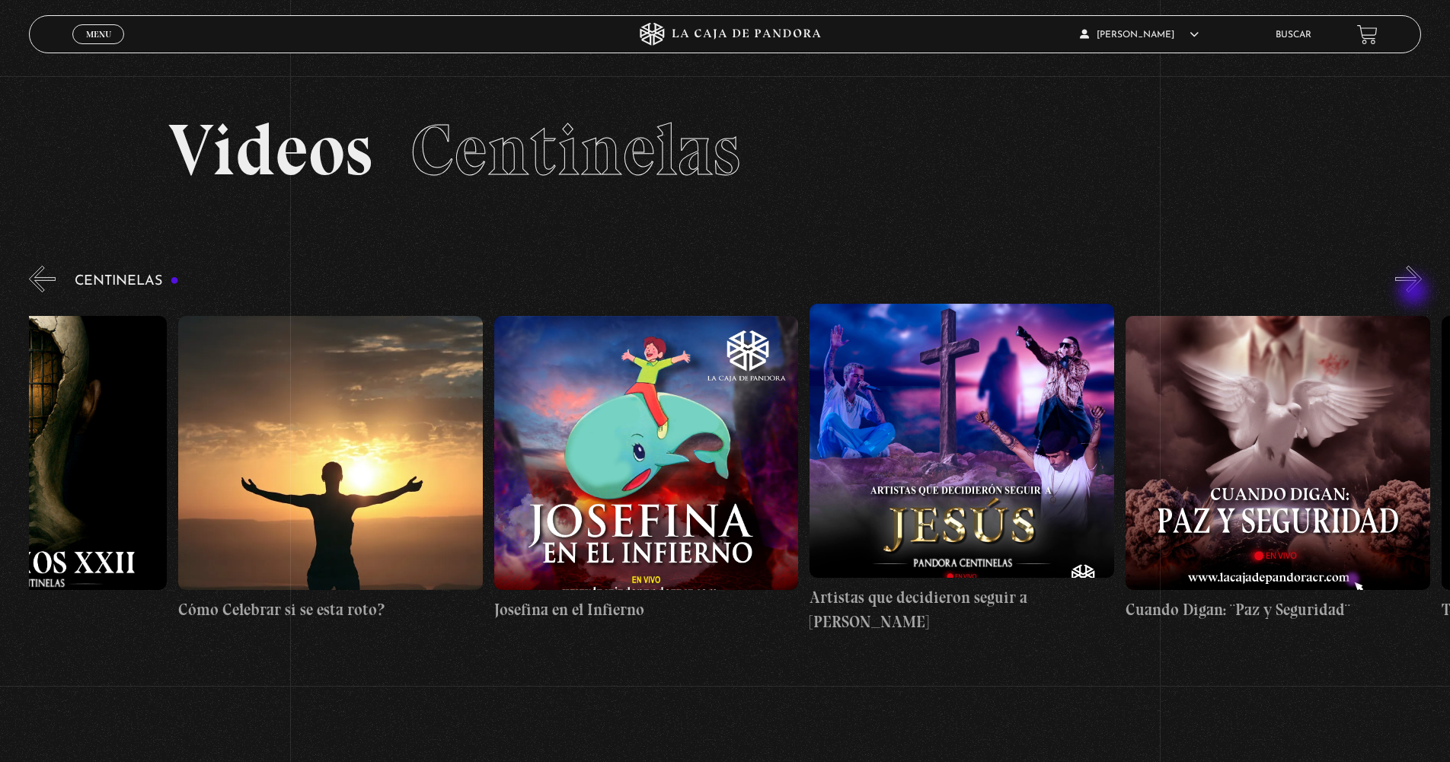
click at [1415, 292] on button "»" at bounding box center [1408, 279] width 27 height 27
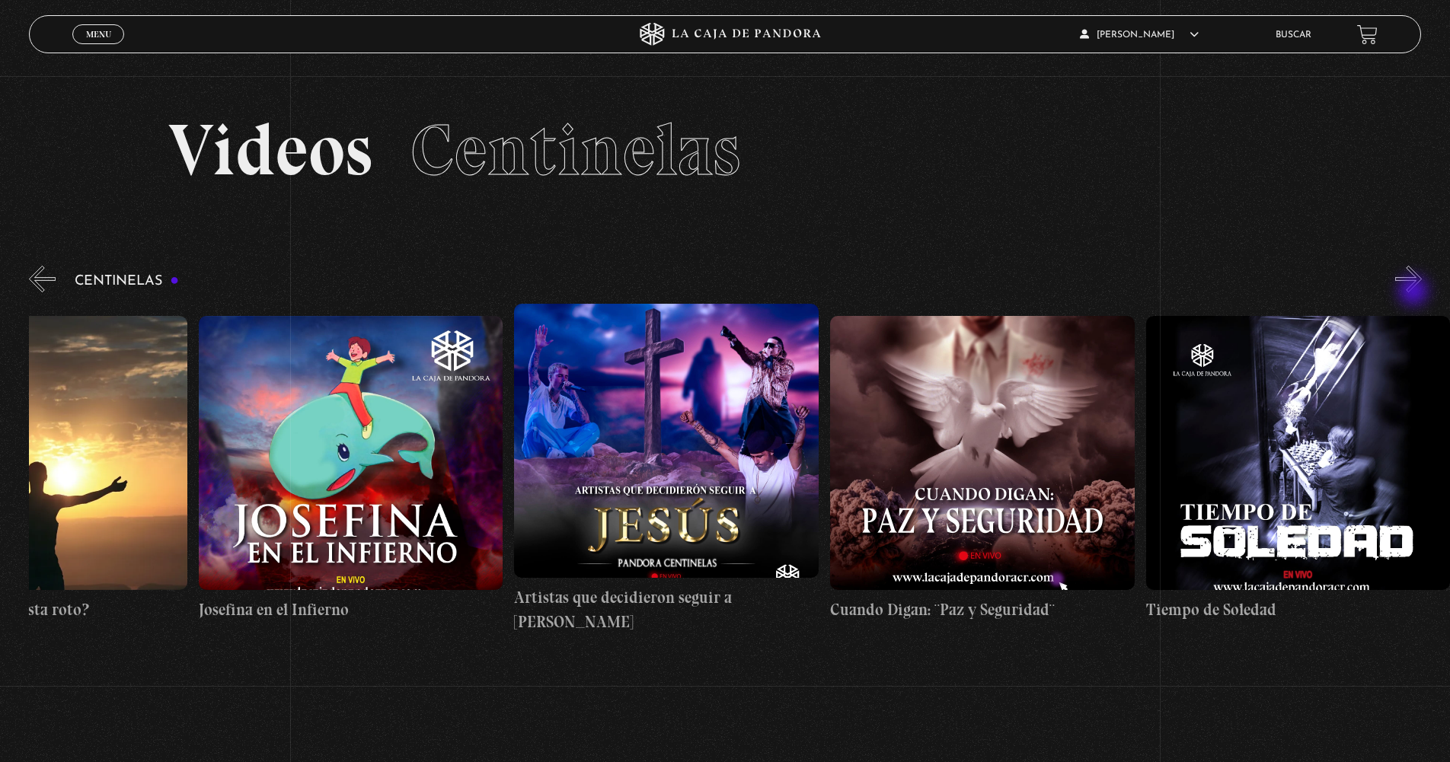
click at [1415, 292] on button "»" at bounding box center [1408, 279] width 27 height 27
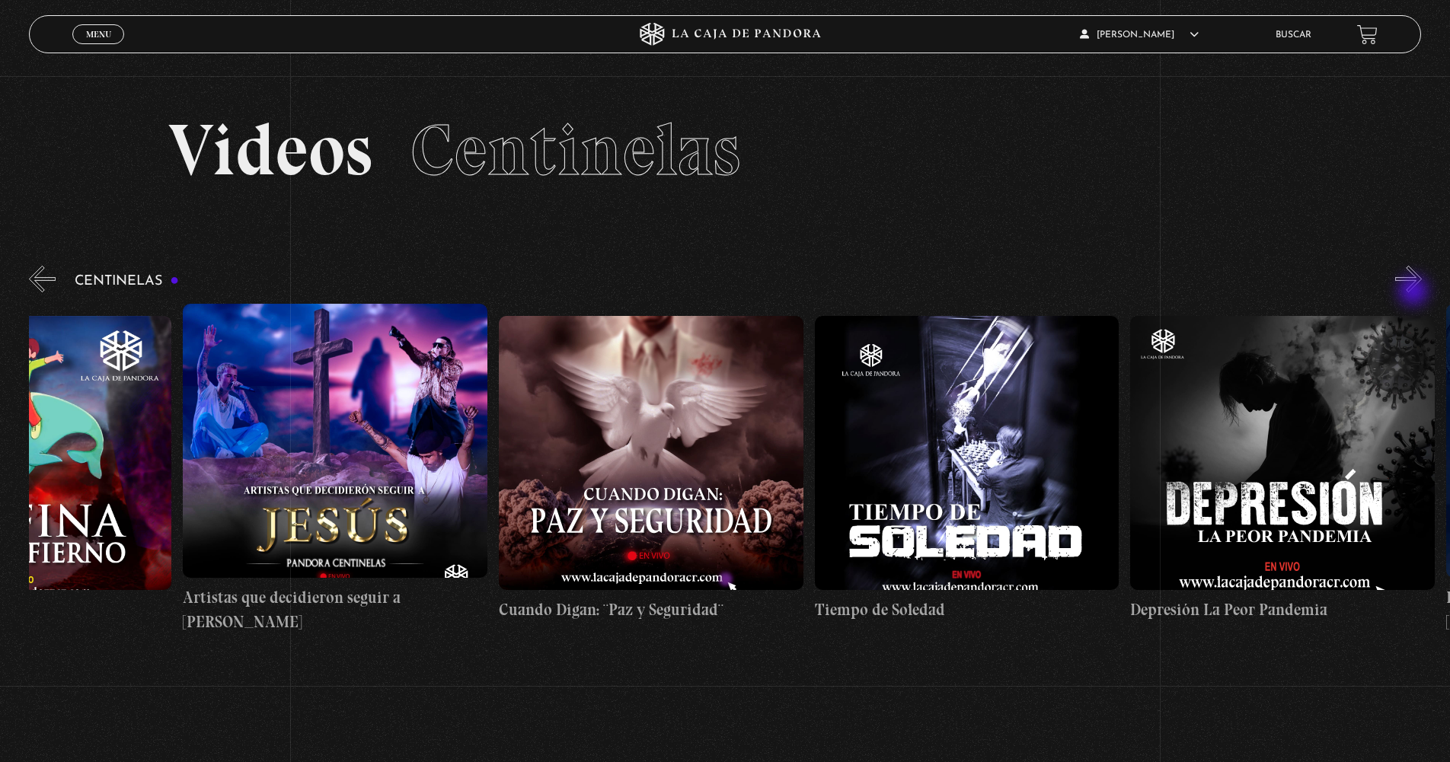
click at [1415, 292] on button "»" at bounding box center [1408, 279] width 27 height 27
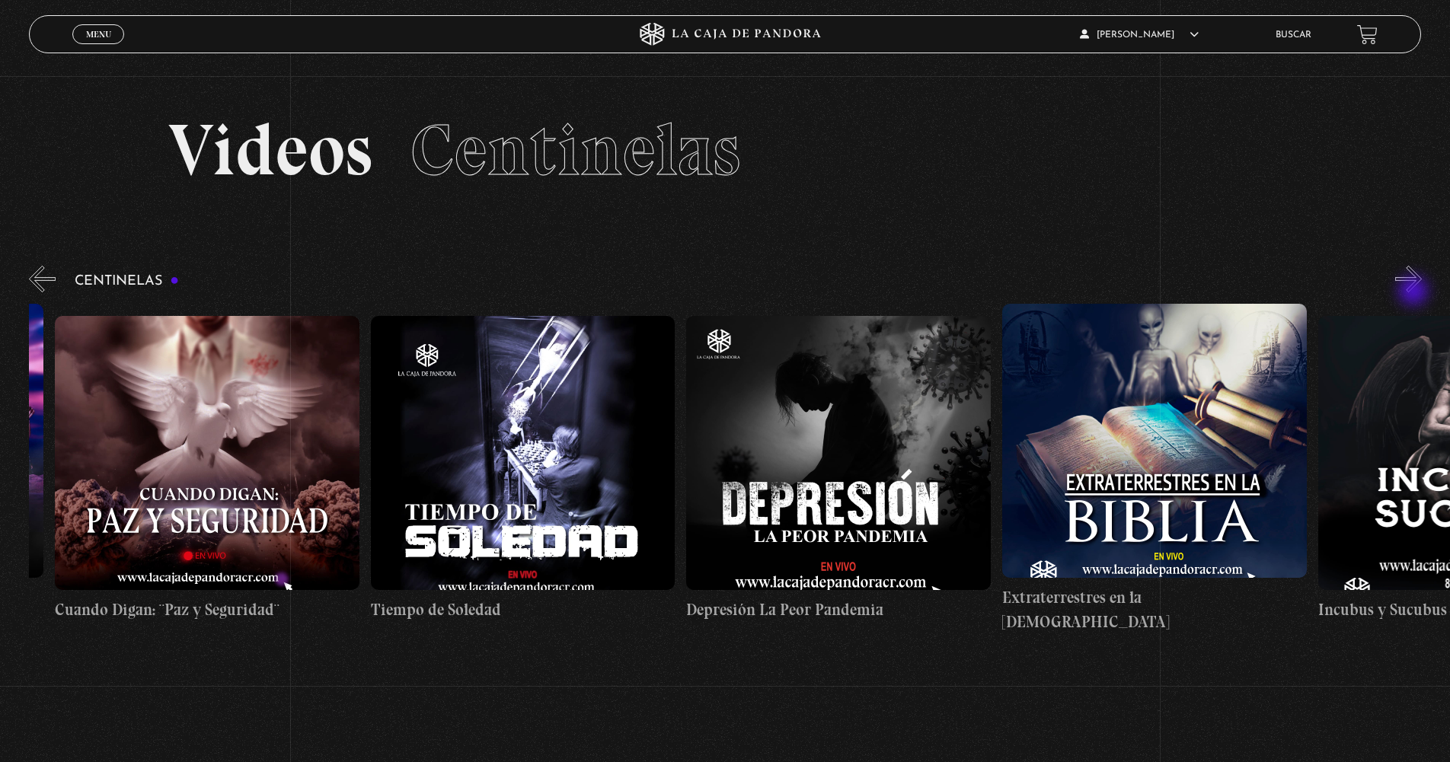
click at [1415, 292] on button "»" at bounding box center [1408, 279] width 27 height 27
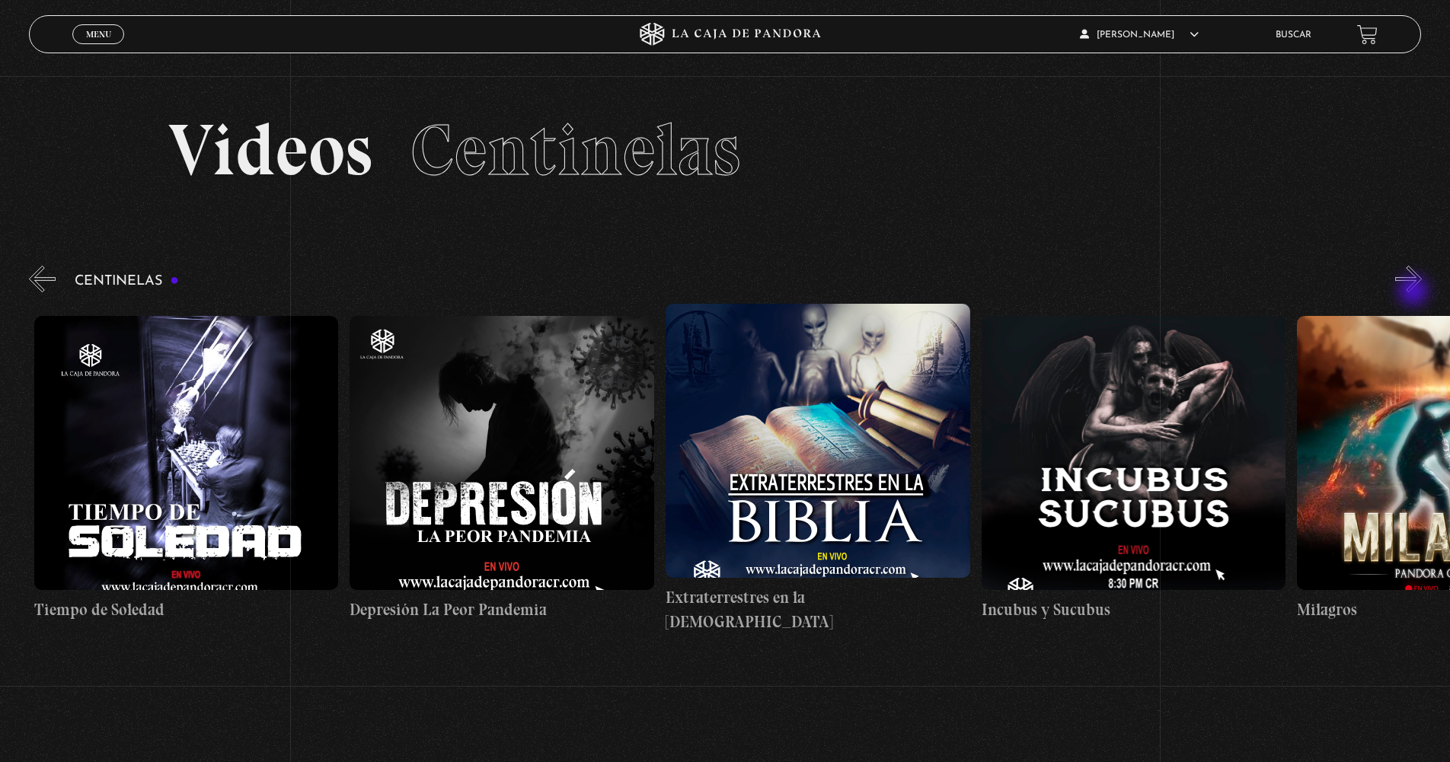
click at [1415, 292] on button "»" at bounding box center [1408, 279] width 27 height 27
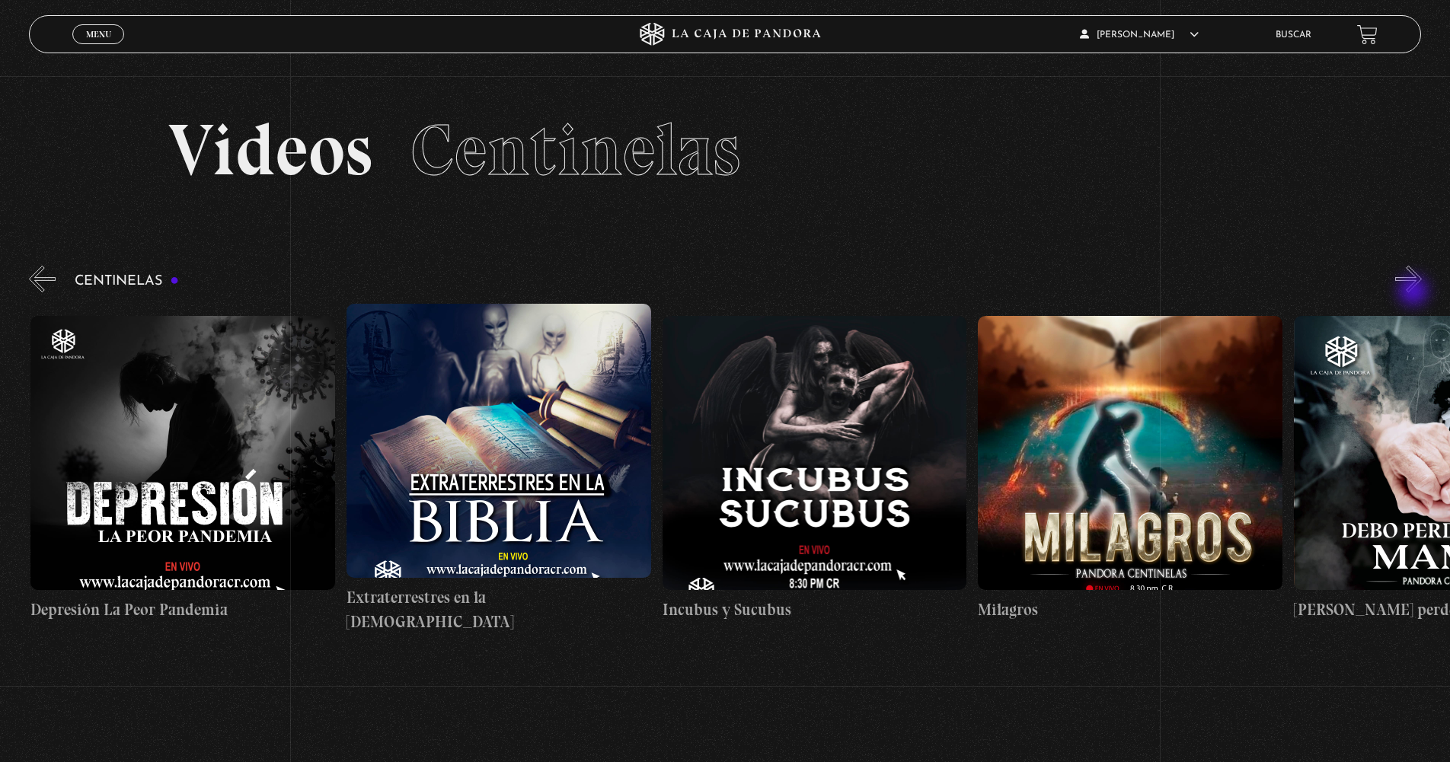
click at [1415, 292] on button "»" at bounding box center [1408, 279] width 27 height 27
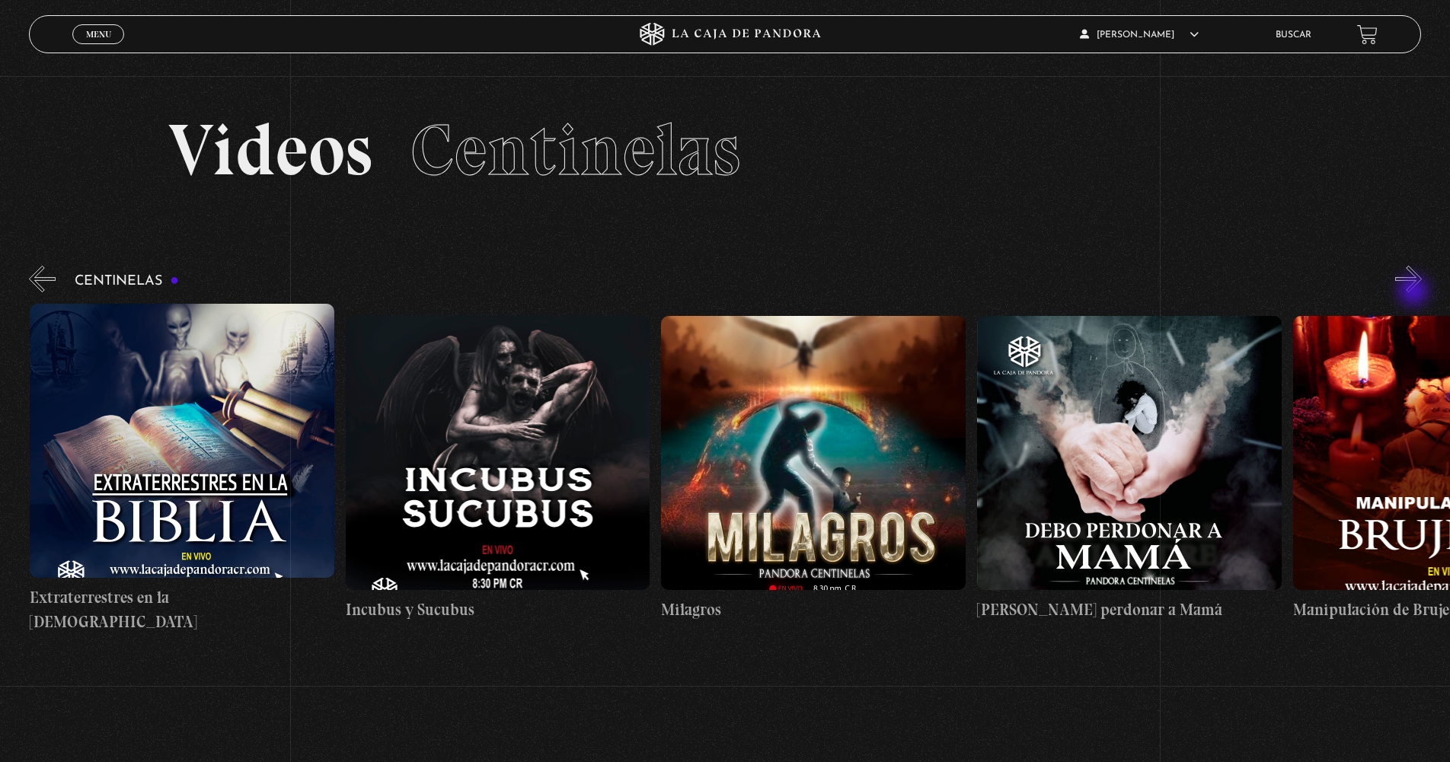
click at [1415, 292] on button "»" at bounding box center [1408, 279] width 27 height 27
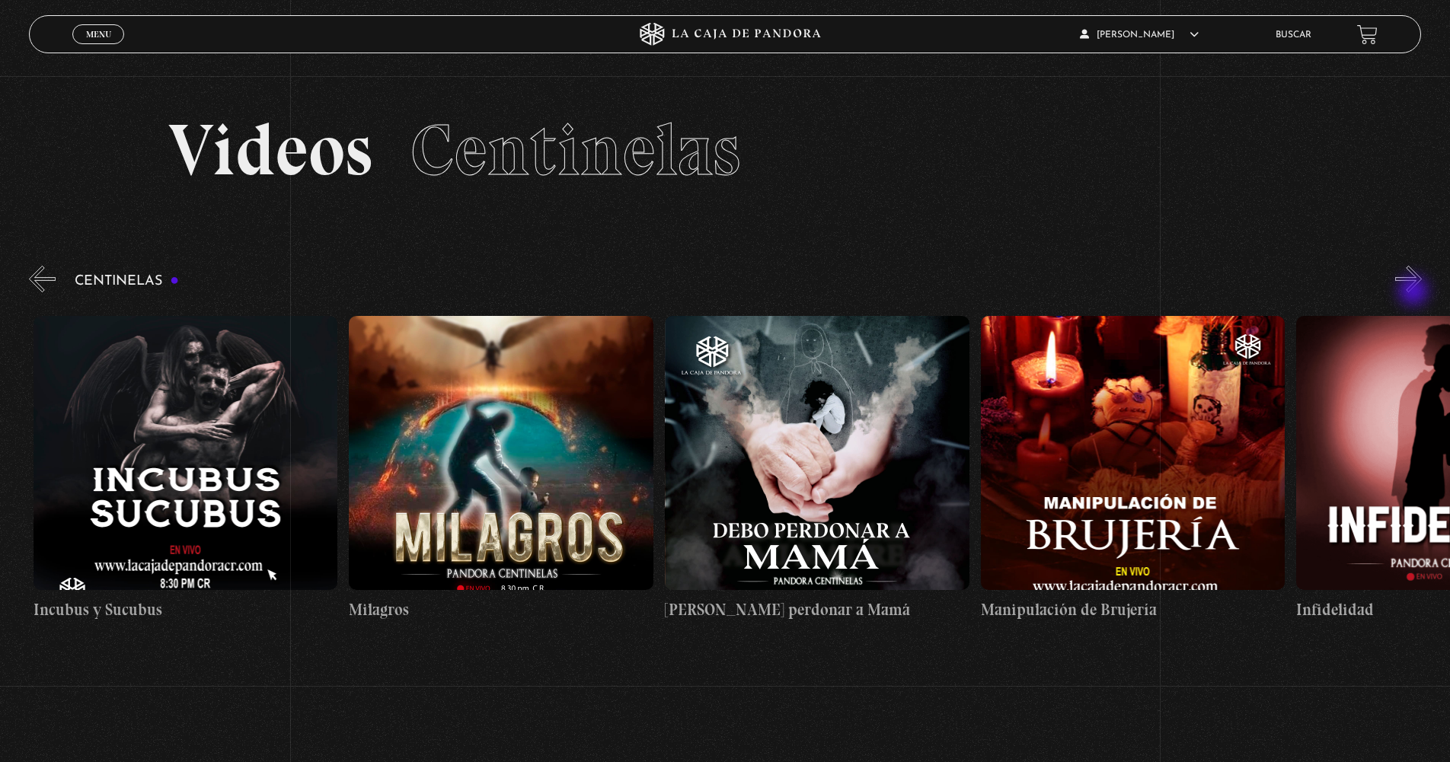
click at [1415, 292] on button "»" at bounding box center [1408, 279] width 27 height 27
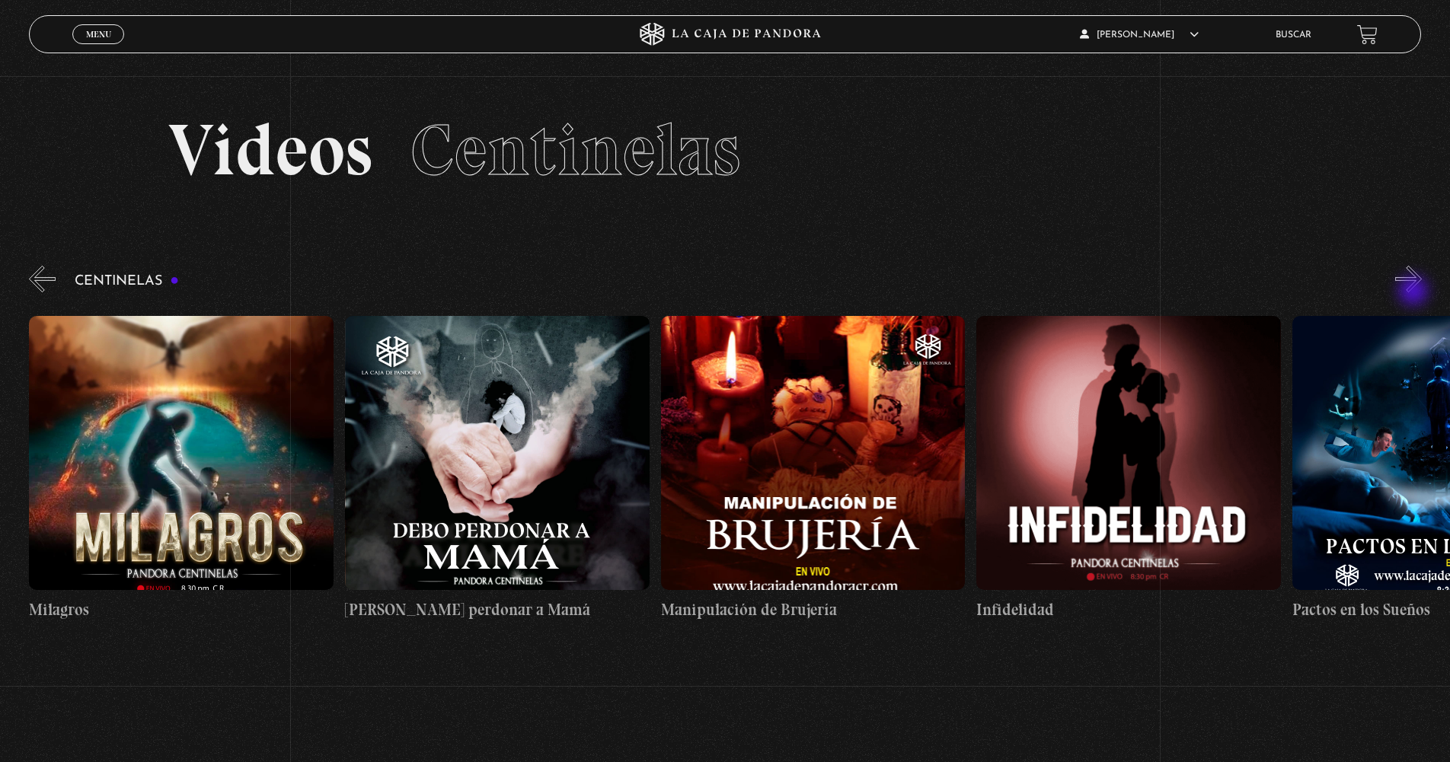
click at [1415, 292] on button "»" at bounding box center [1408, 279] width 27 height 27
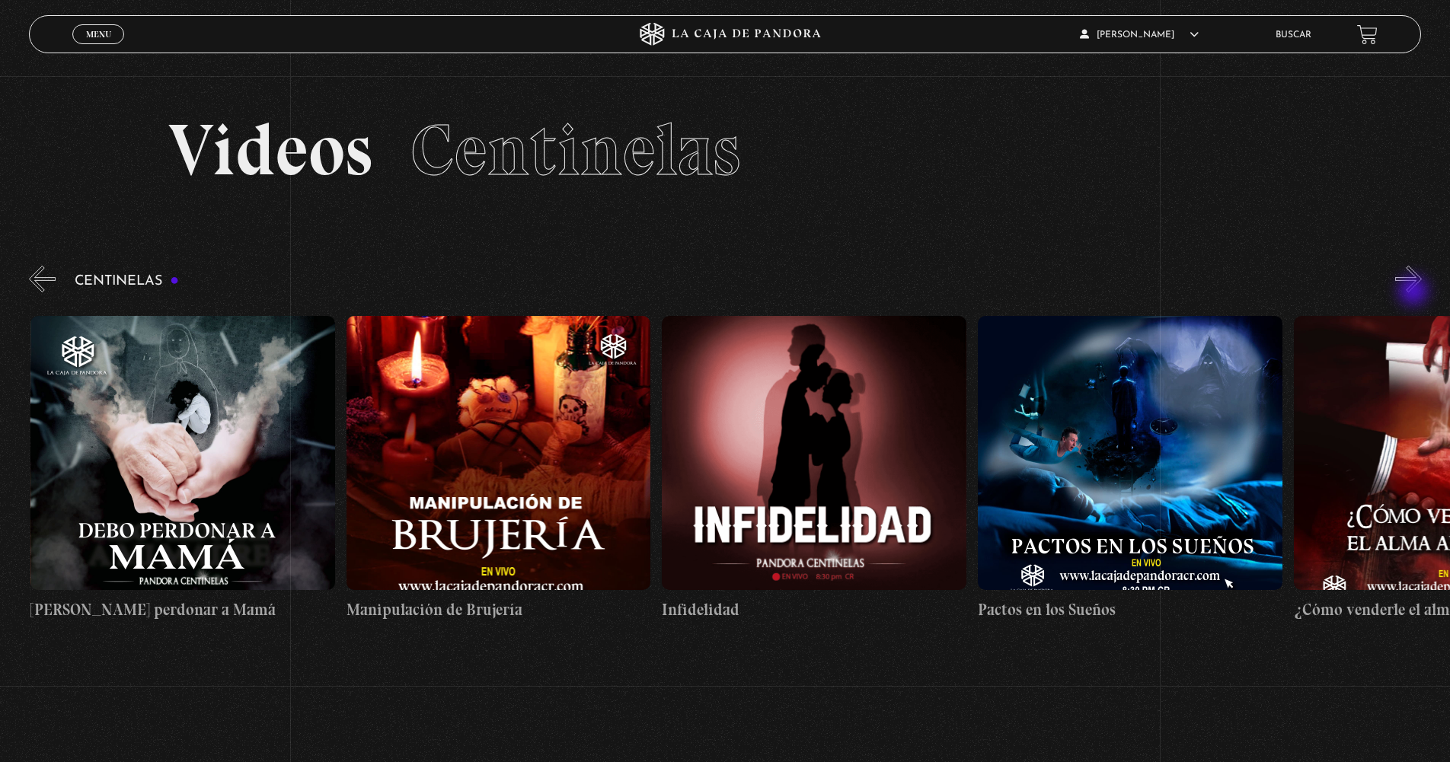
scroll to position [0, 10733]
click at [1415, 292] on button "»" at bounding box center [1408, 279] width 27 height 27
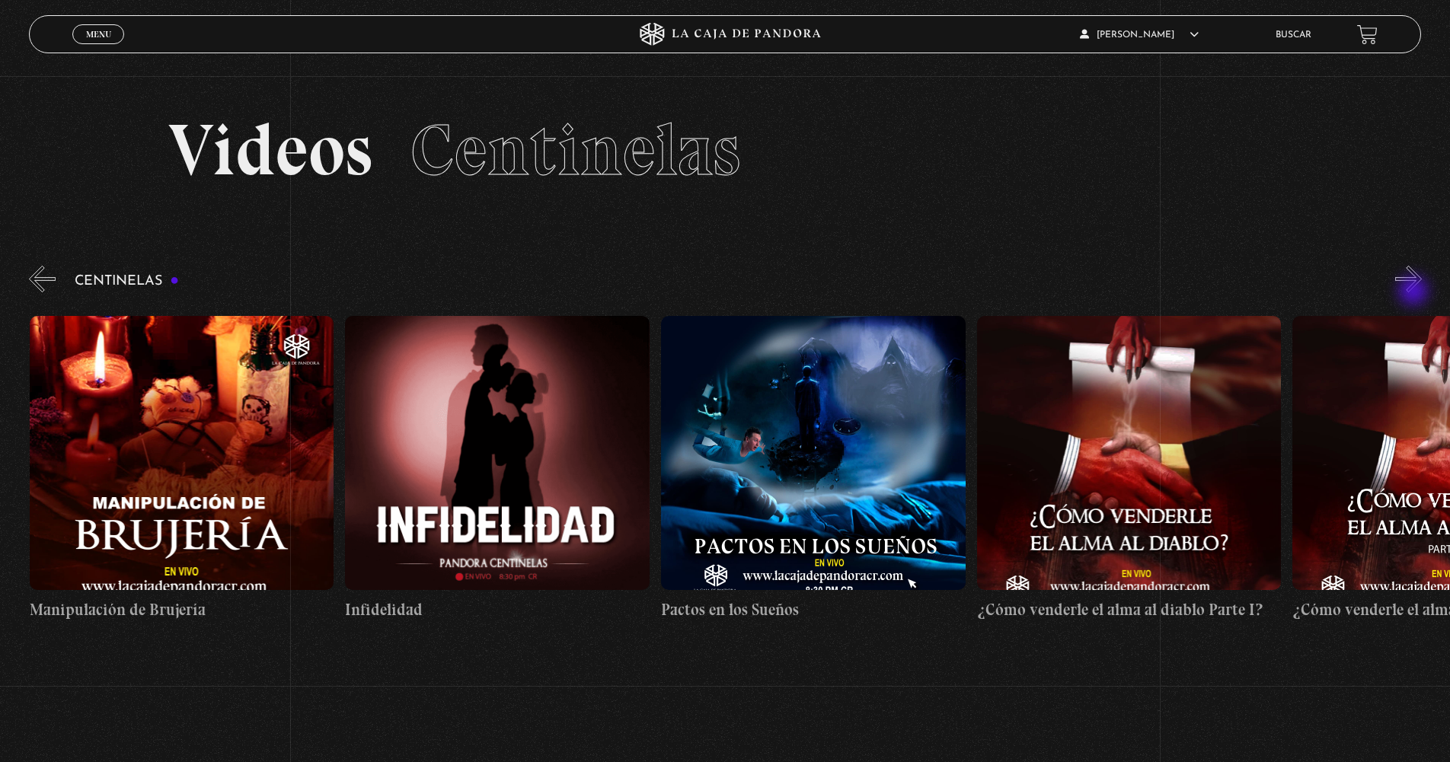
click at [1415, 292] on button "»" at bounding box center [1408, 279] width 27 height 27
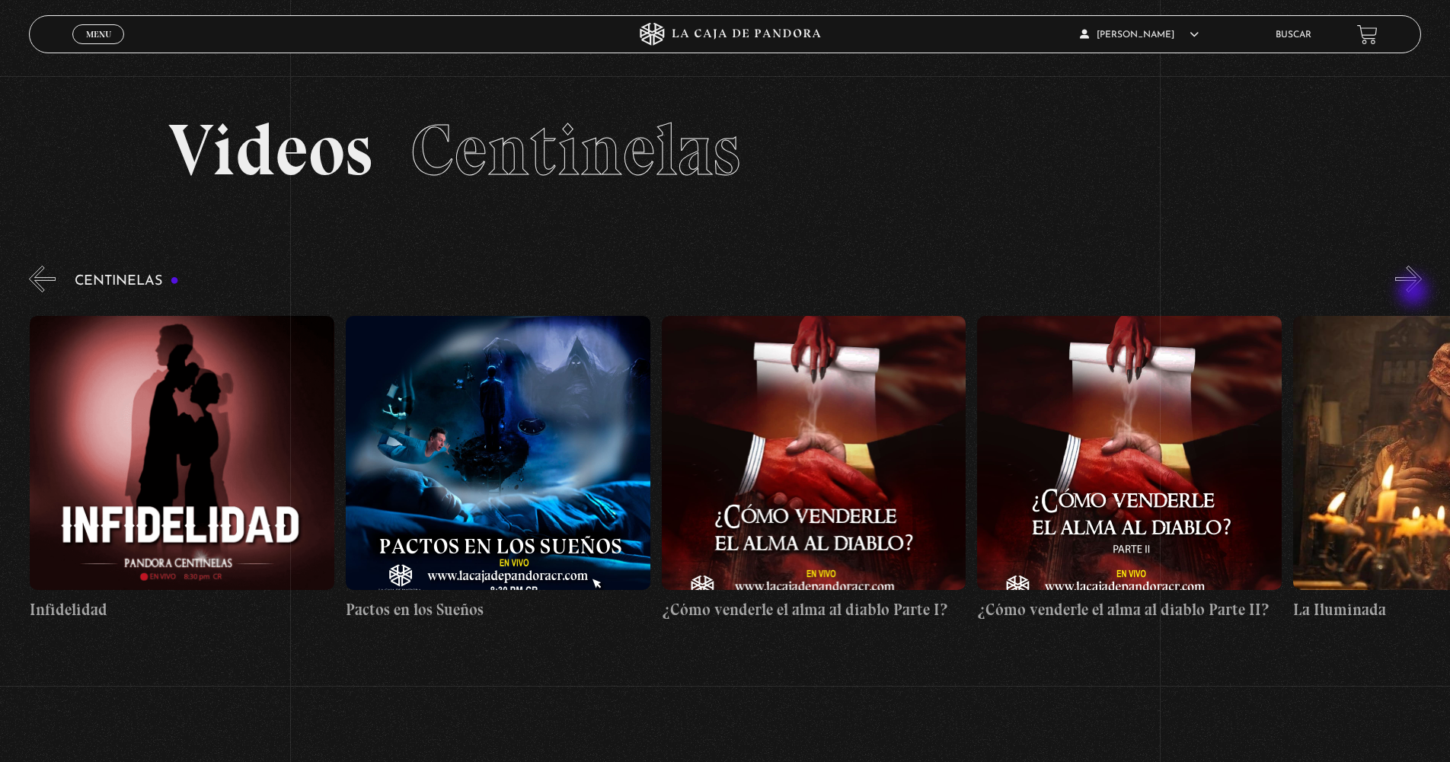
scroll to position [0, 11365]
click at [1415, 292] on button "»" at bounding box center [1408, 279] width 27 height 27
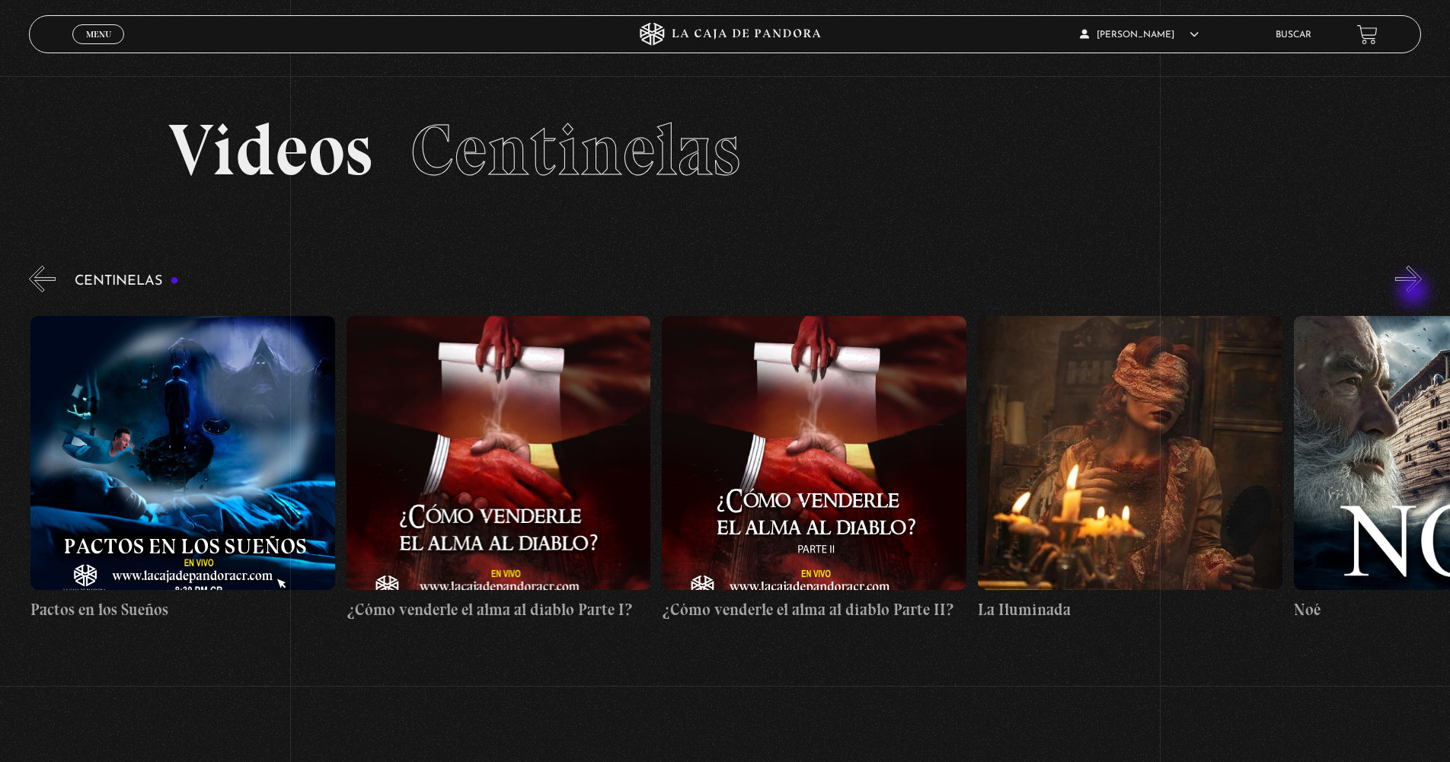
scroll to position [0, 11680]
click at [1399, 285] on button "»" at bounding box center [1408, 279] width 27 height 27
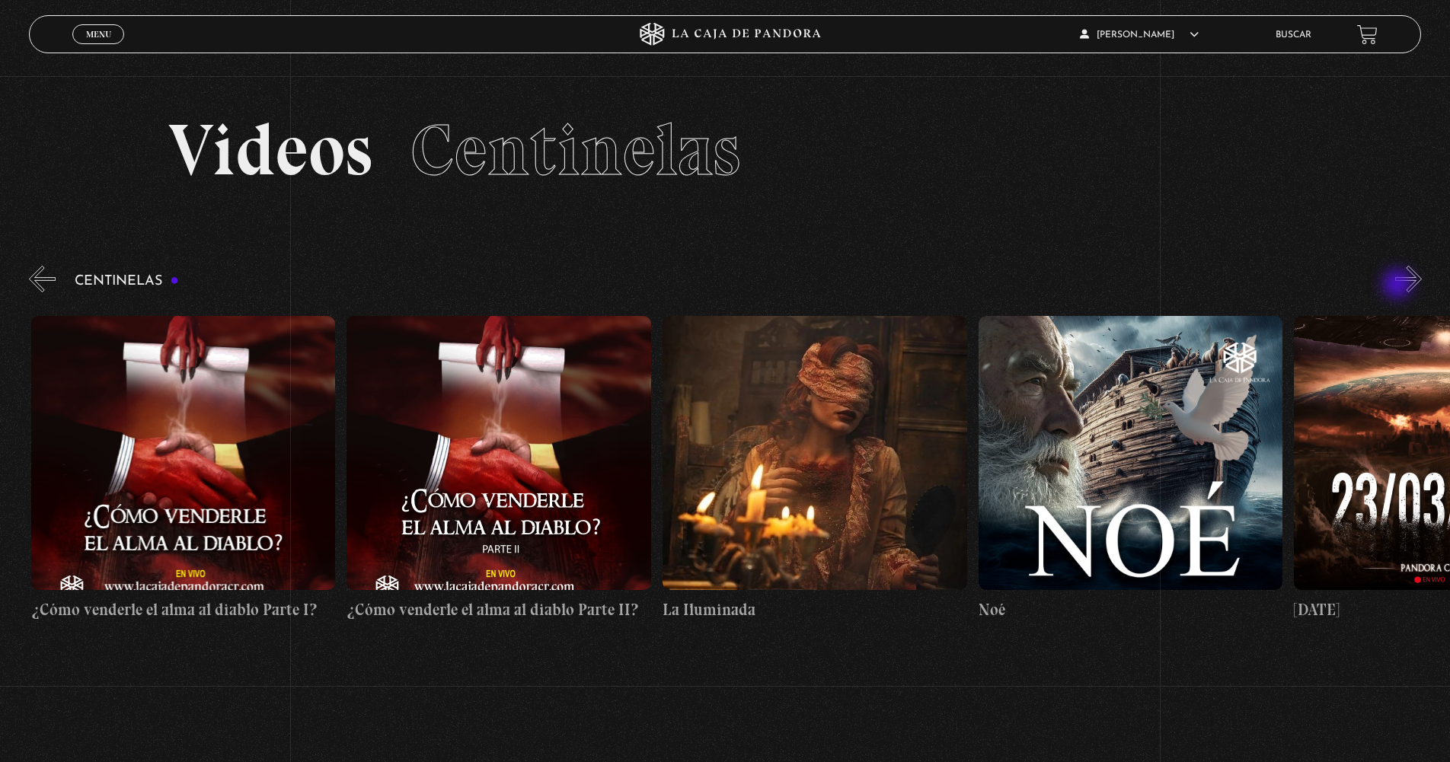
click at [1399, 285] on button "»" at bounding box center [1408, 279] width 27 height 27
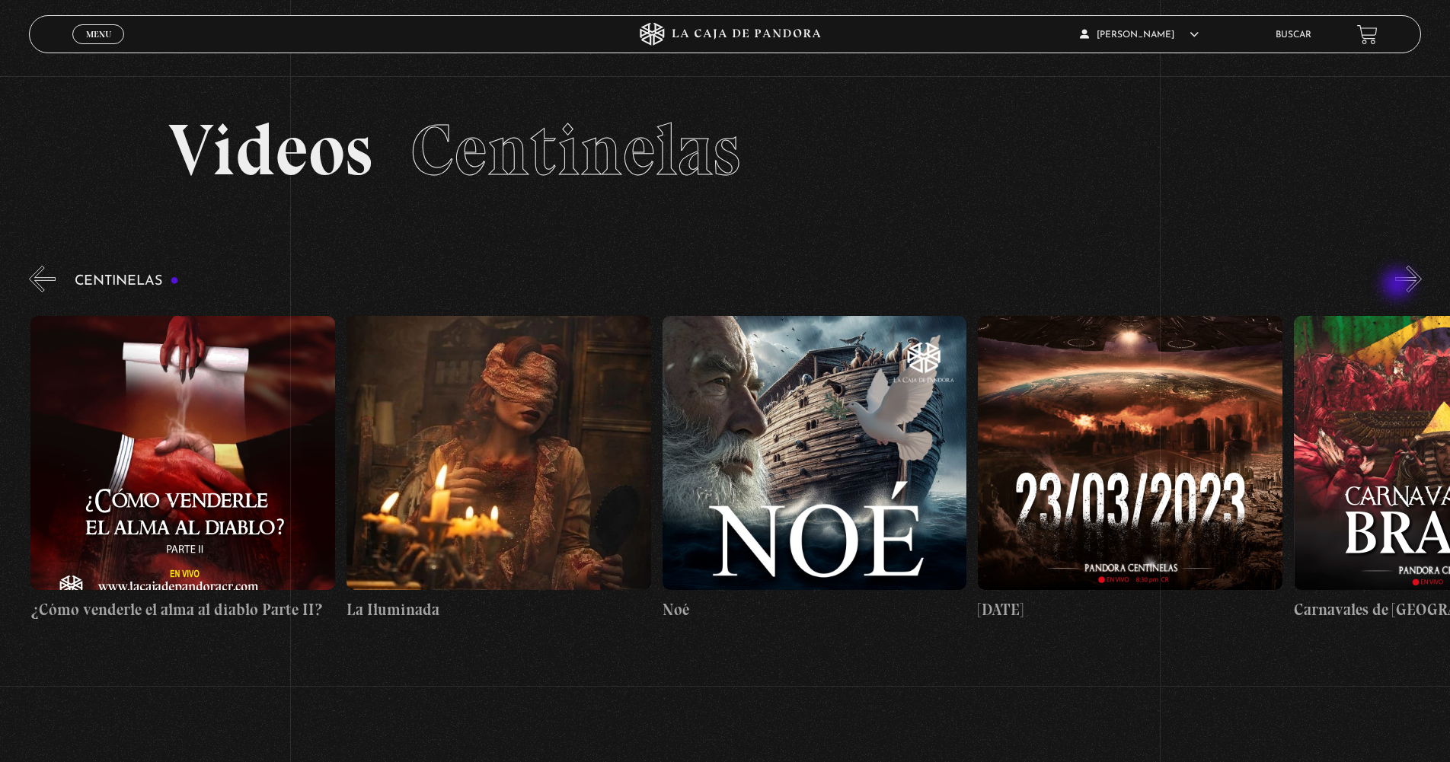
click at [1399, 285] on button "»" at bounding box center [1408, 279] width 27 height 27
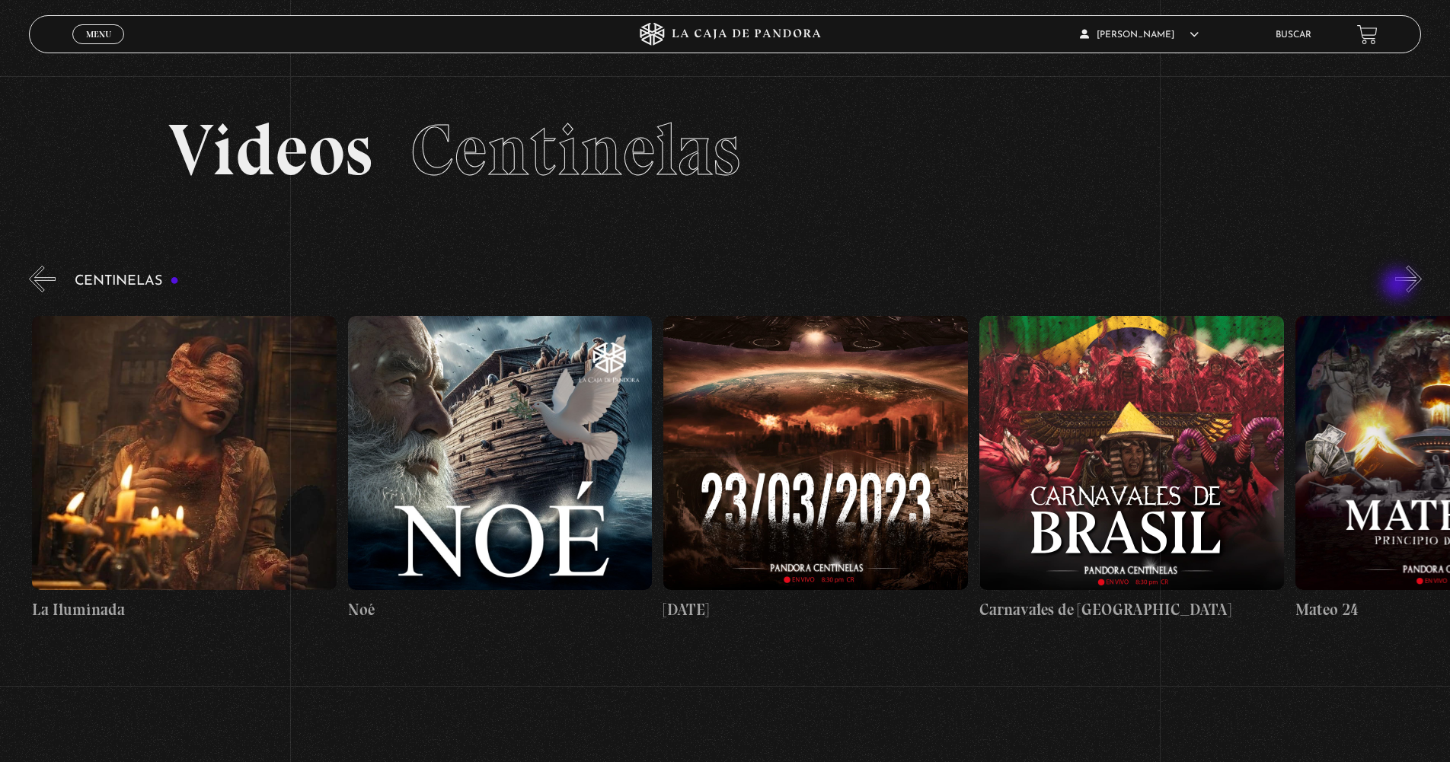
click at [1399, 285] on button "»" at bounding box center [1408, 279] width 27 height 27
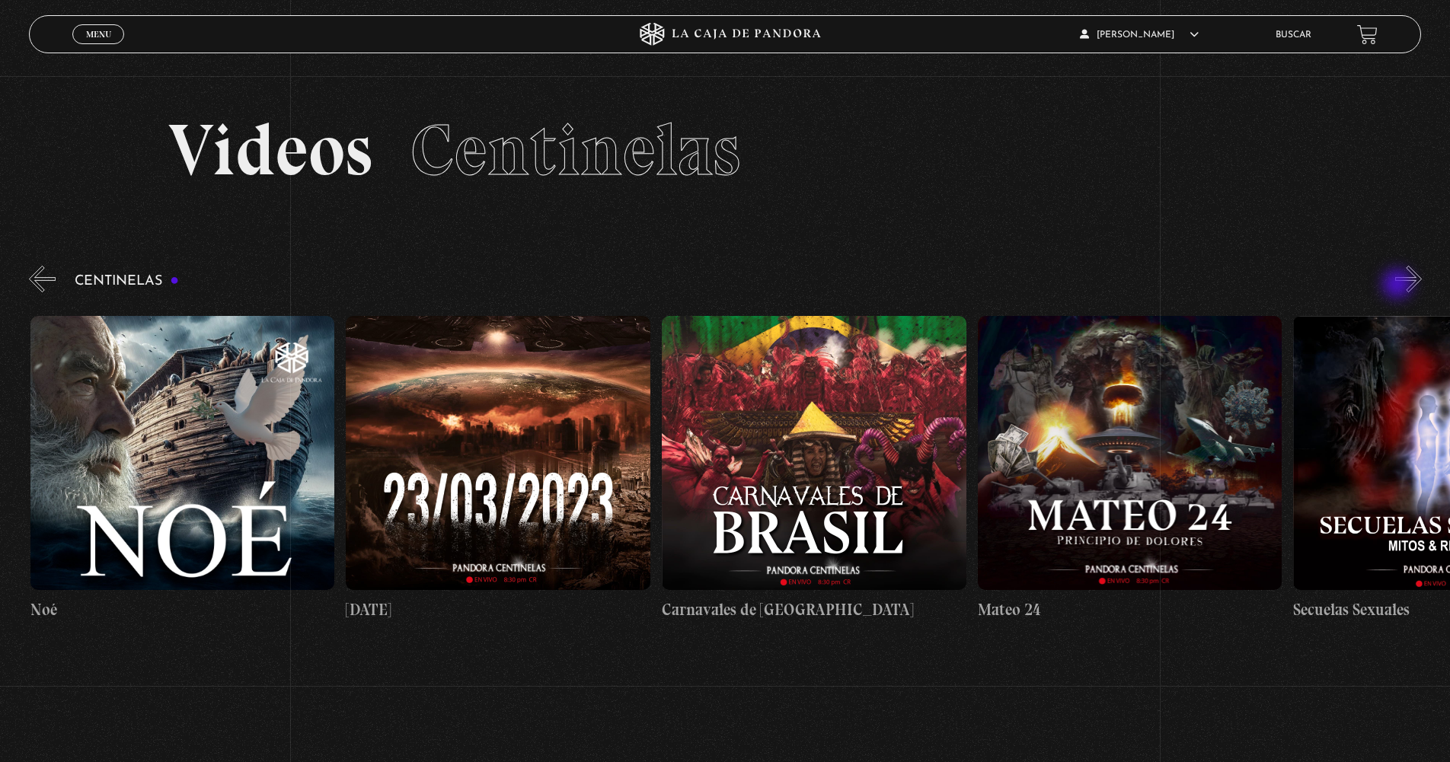
scroll to position [0, 12943]
click at [874, 473] on figure at bounding box center [813, 453] width 305 height 274
